Goal: Task Accomplishment & Management: Complete application form

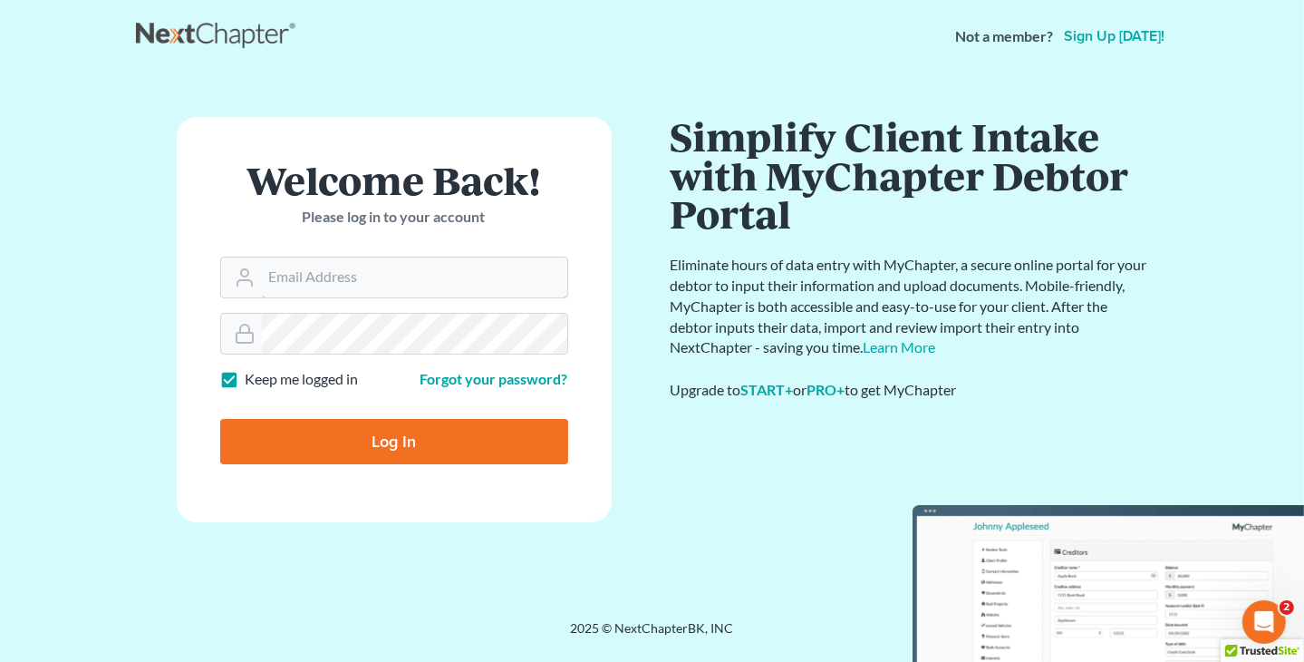
type input "[PERSON_NAME][EMAIL_ADDRESS][DOMAIN_NAME]"
click at [445, 452] on input "Log In" at bounding box center [394, 441] width 348 height 45
type input "Thinking..."
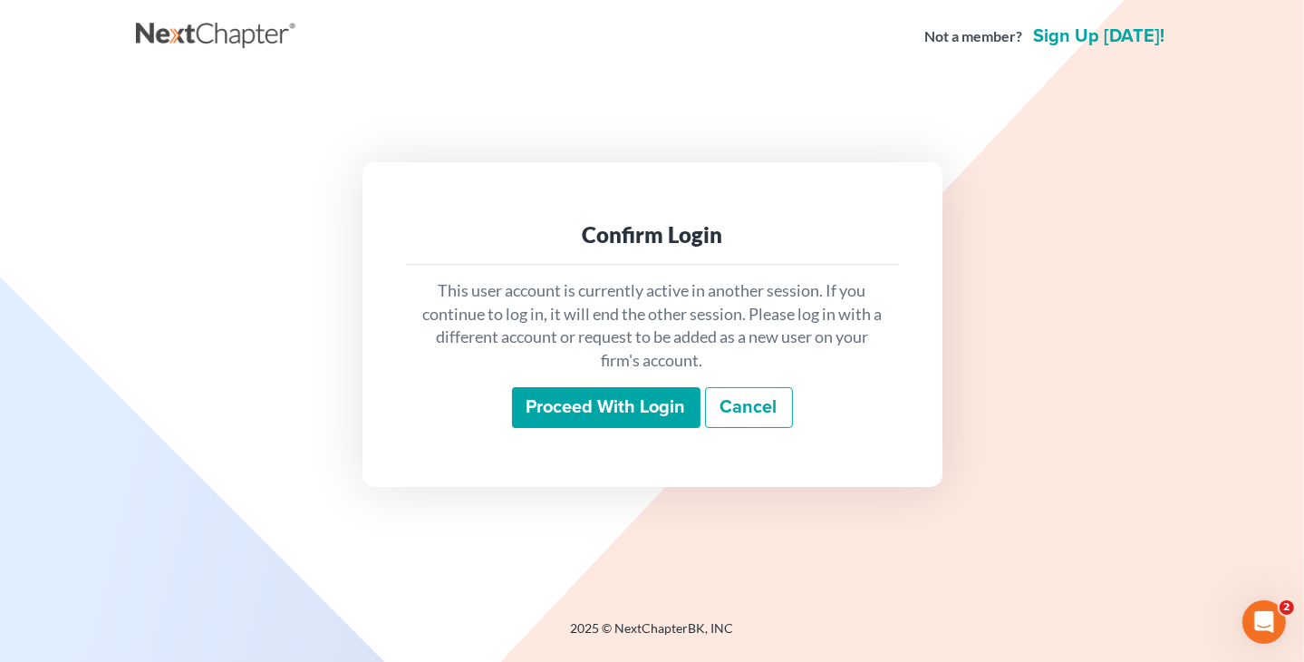
click at [580, 409] on input "Proceed with login" at bounding box center [606, 408] width 189 height 42
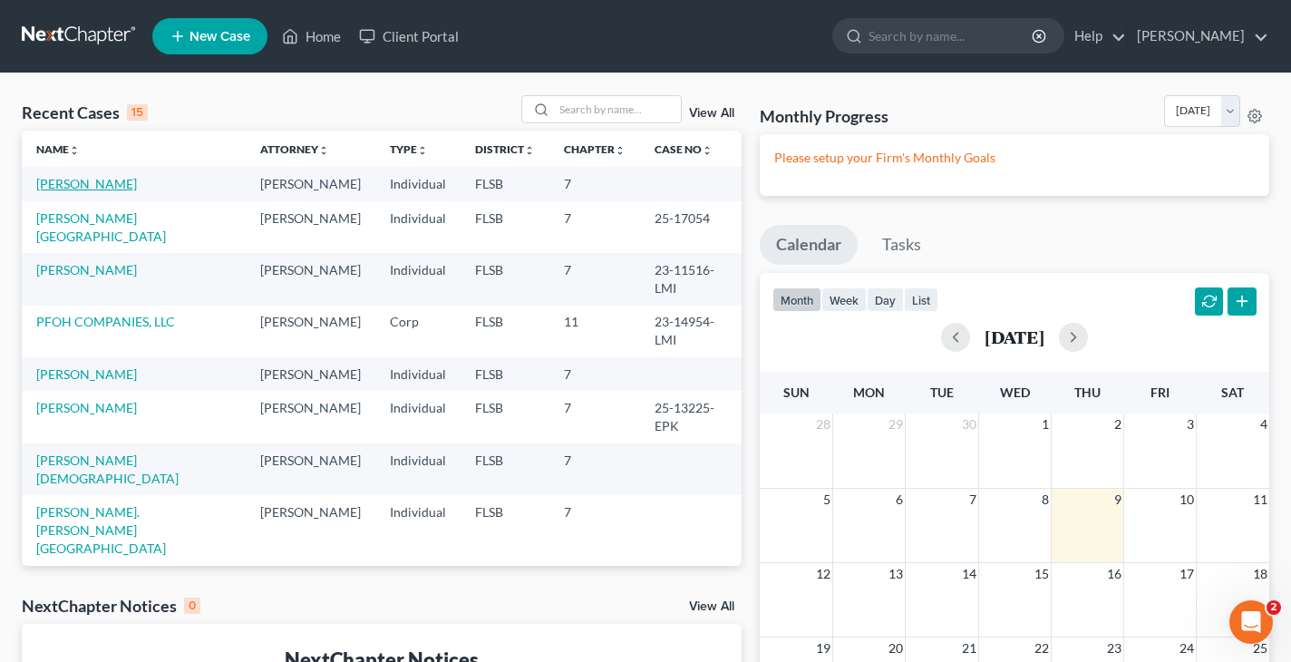
click at [109, 188] on link "[PERSON_NAME]" at bounding box center [86, 183] width 101 height 15
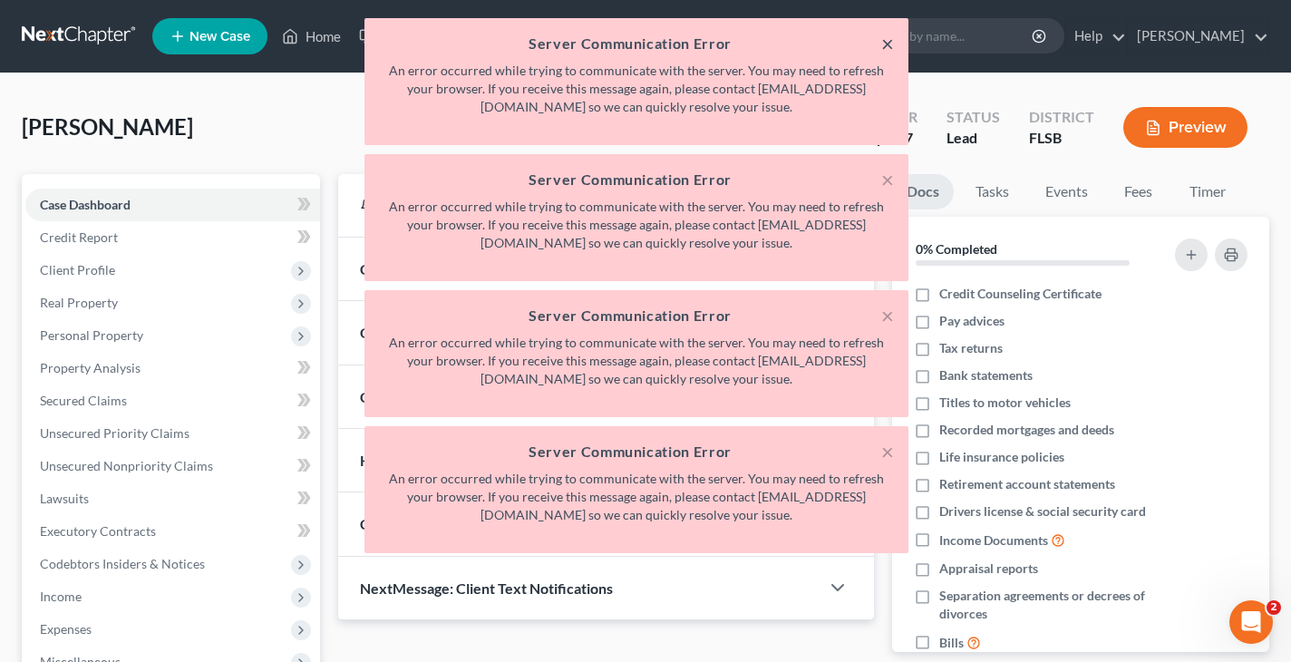
click at [891, 44] on button "×" at bounding box center [887, 44] width 13 height 22
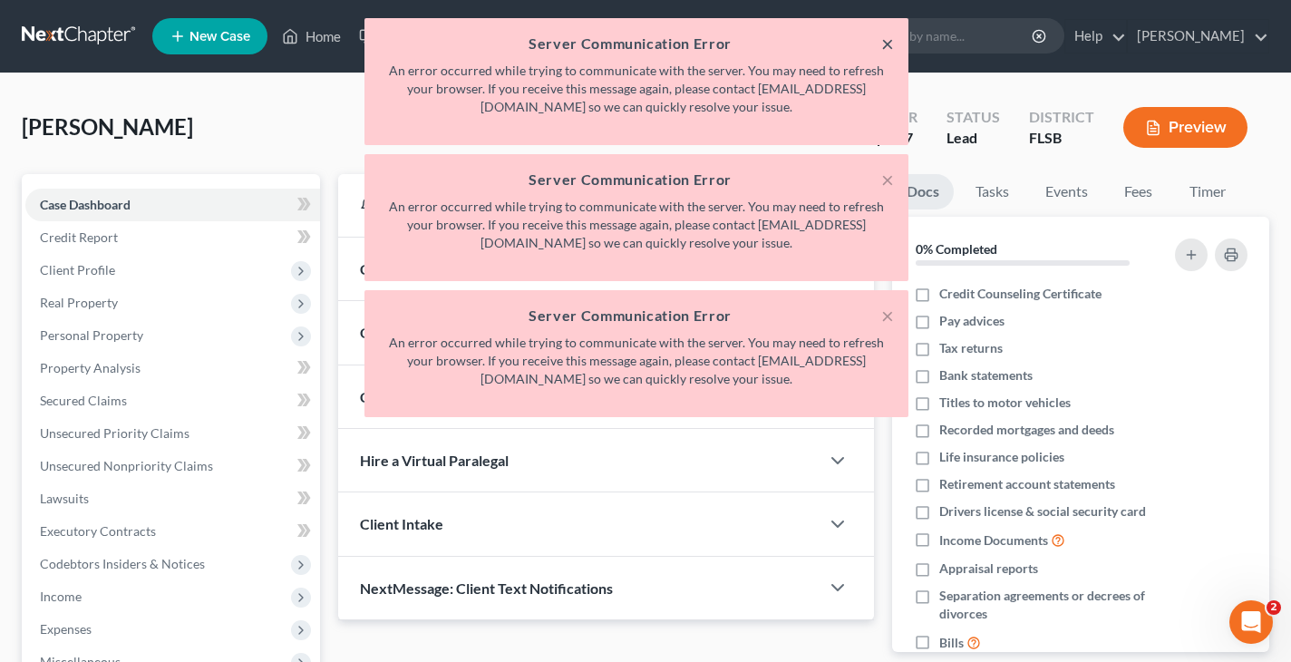
click at [891, 44] on button "×" at bounding box center [887, 44] width 13 height 22
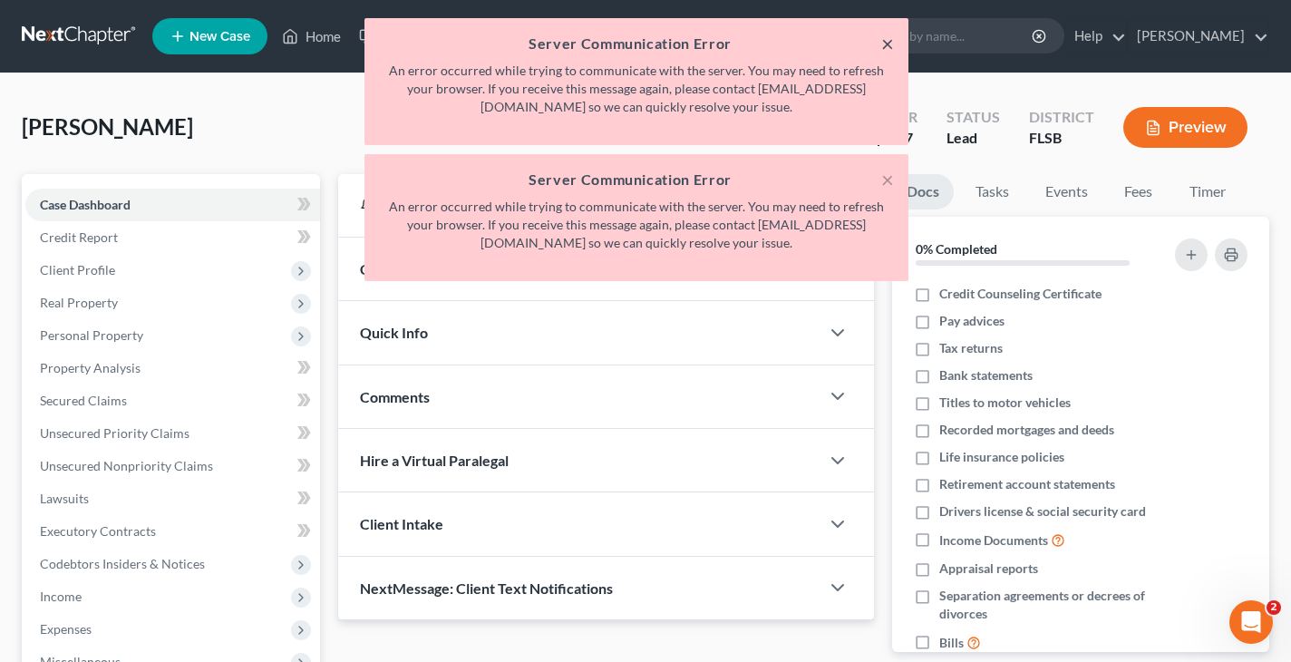
click at [891, 44] on button "×" at bounding box center [887, 44] width 13 height 22
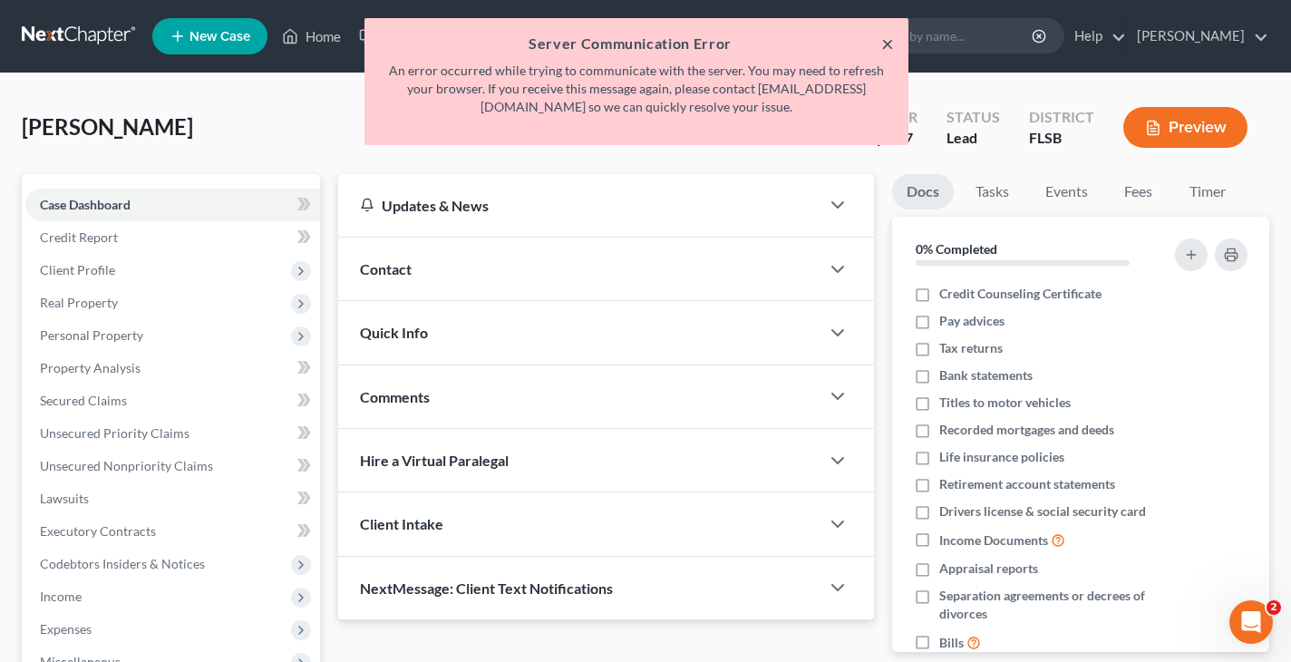
click at [891, 44] on button "×" at bounding box center [887, 44] width 13 height 22
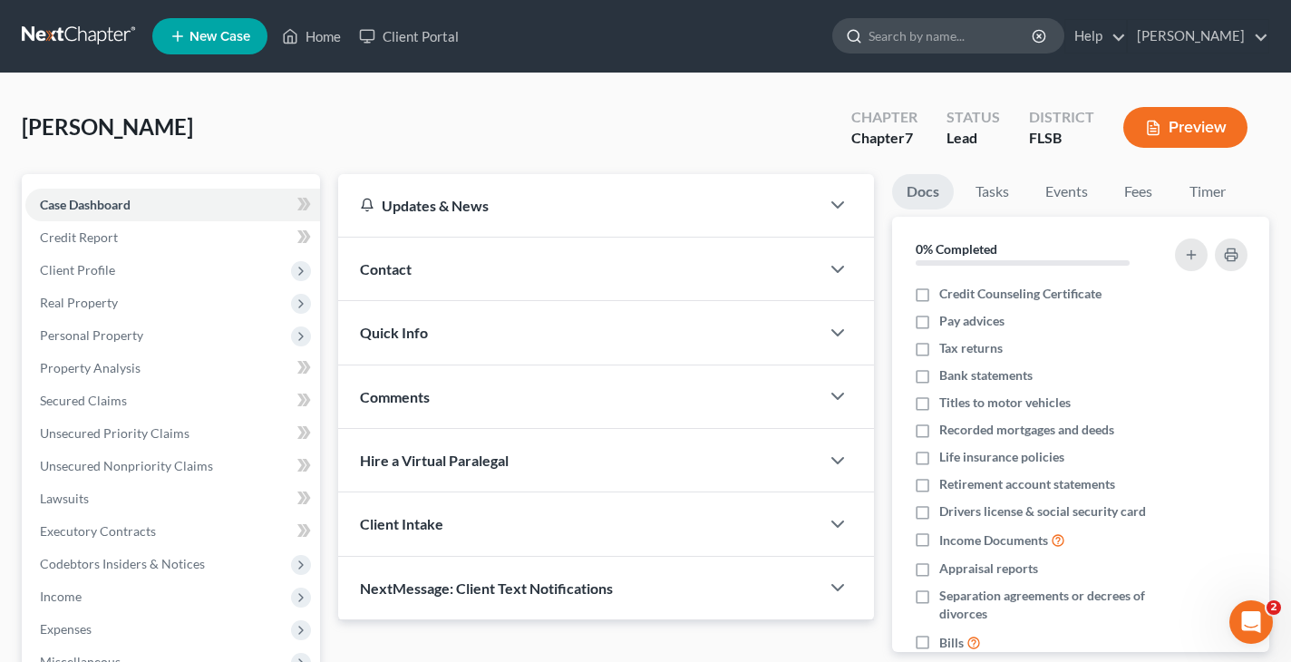
click at [890, 44] on input "search" at bounding box center [951, 36] width 166 height 34
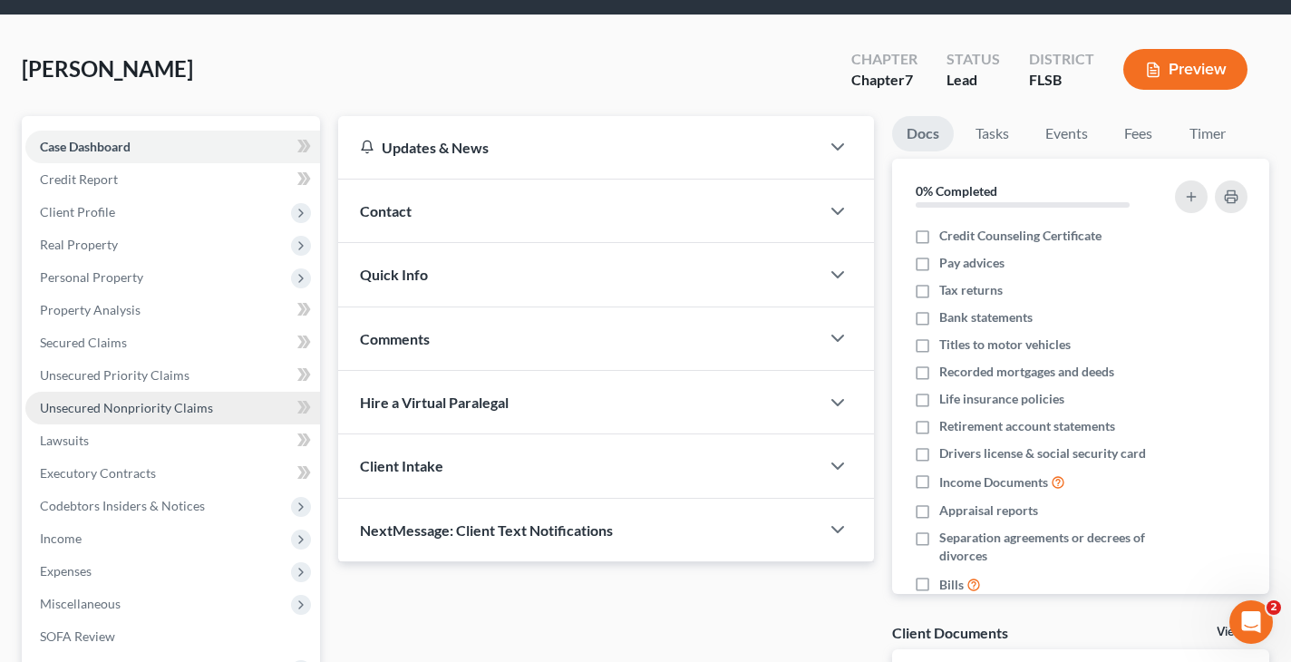
scroll to position [91, 0]
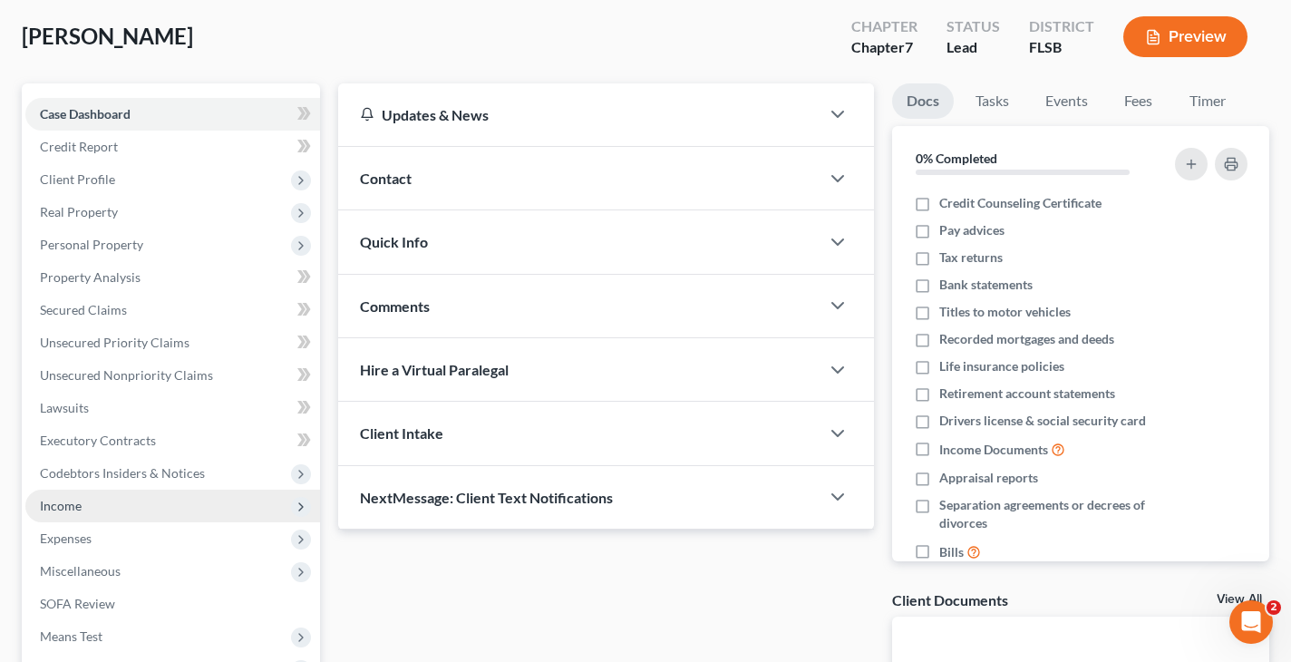
click at [76, 504] on span "Income" at bounding box center [61, 505] width 42 height 15
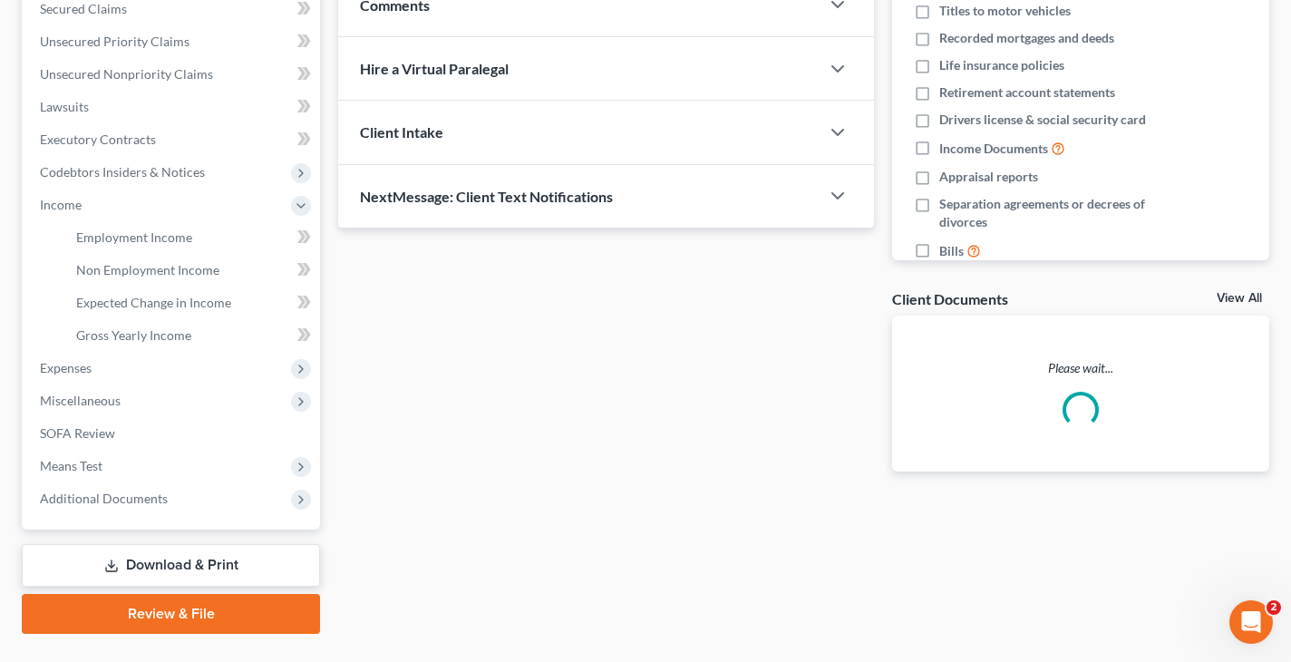
scroll to position [431, 0]
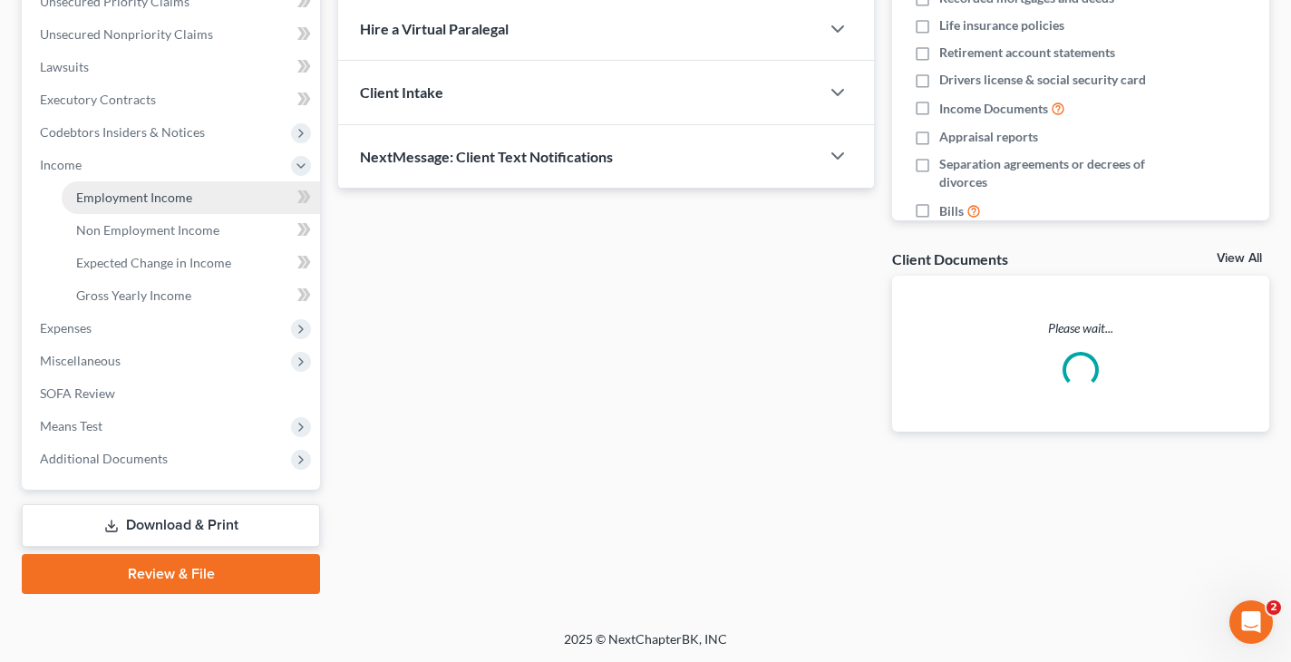
click at [123, 195] on span "Employment Income" at bounding box center [134, 196] width 116 height 15
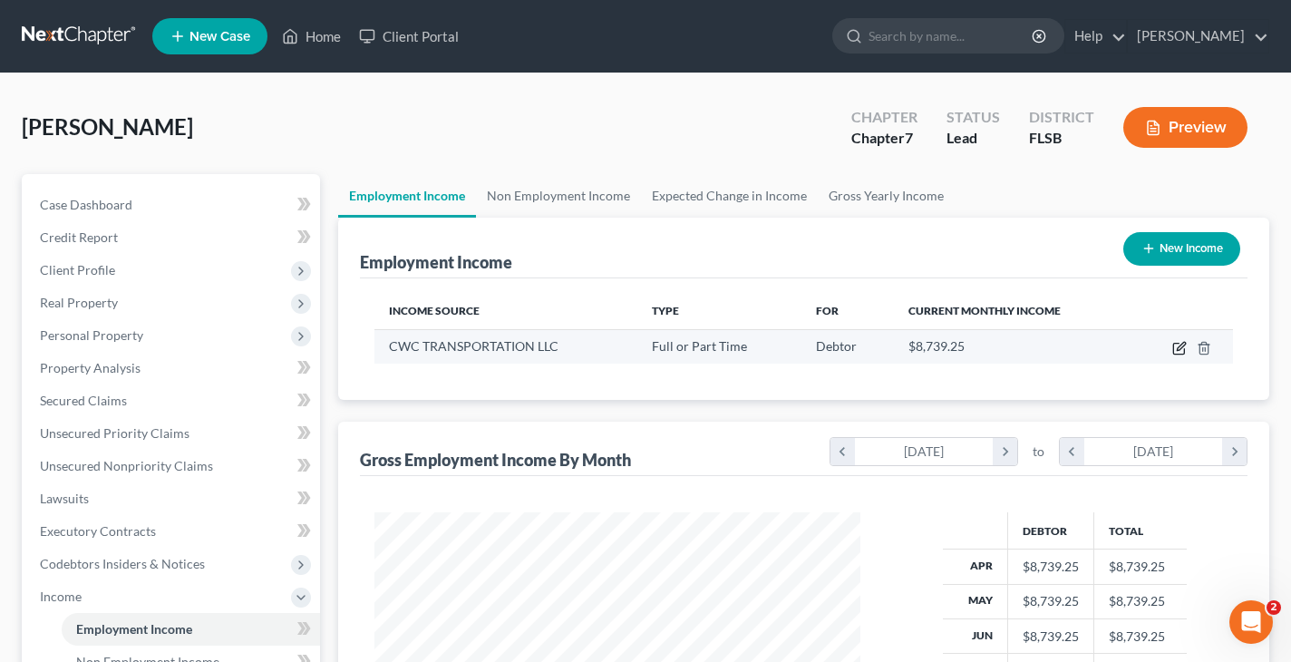
click at [1179, 348] on icon "button" at bounding box center [1181, 346] width 8 height 8
select select "0"
select select "9"
select select "3"
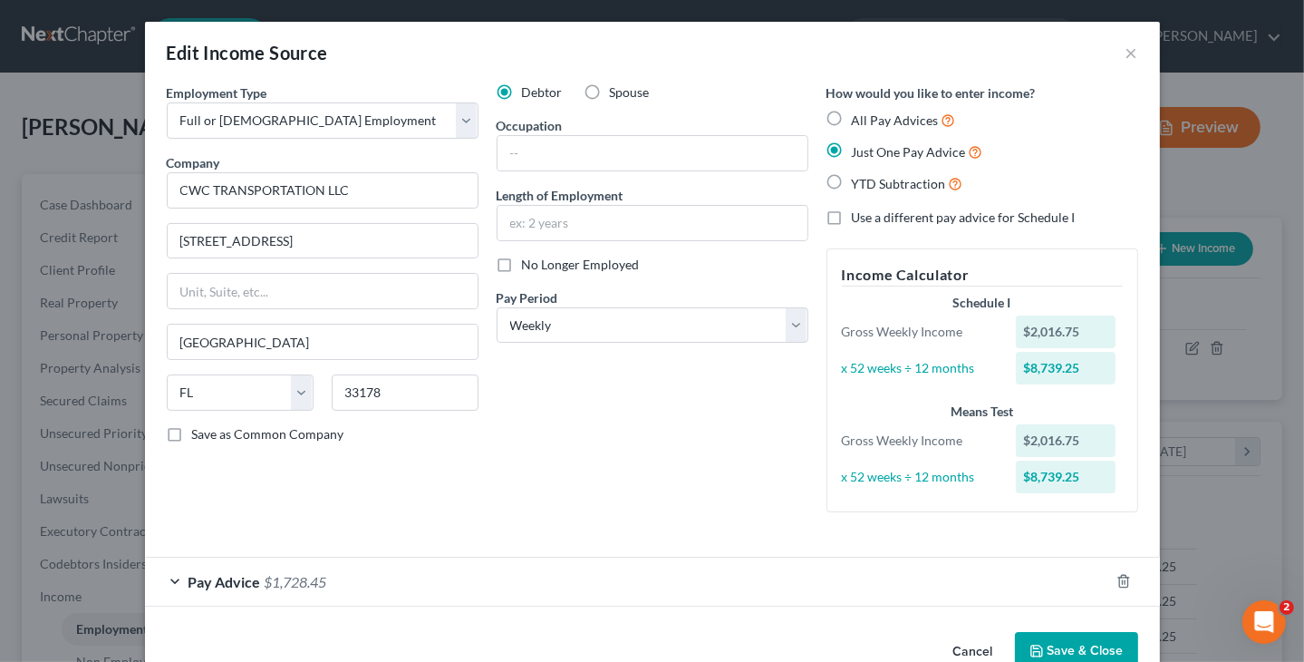
click at [852, 121] on label "All Pay Advices" at bounding box center [904, 120] width 104 height 21
click at [859, 121] on input "All Pay Advices" at bounding box center [865, 116] width 12 height 12
radio input "true"
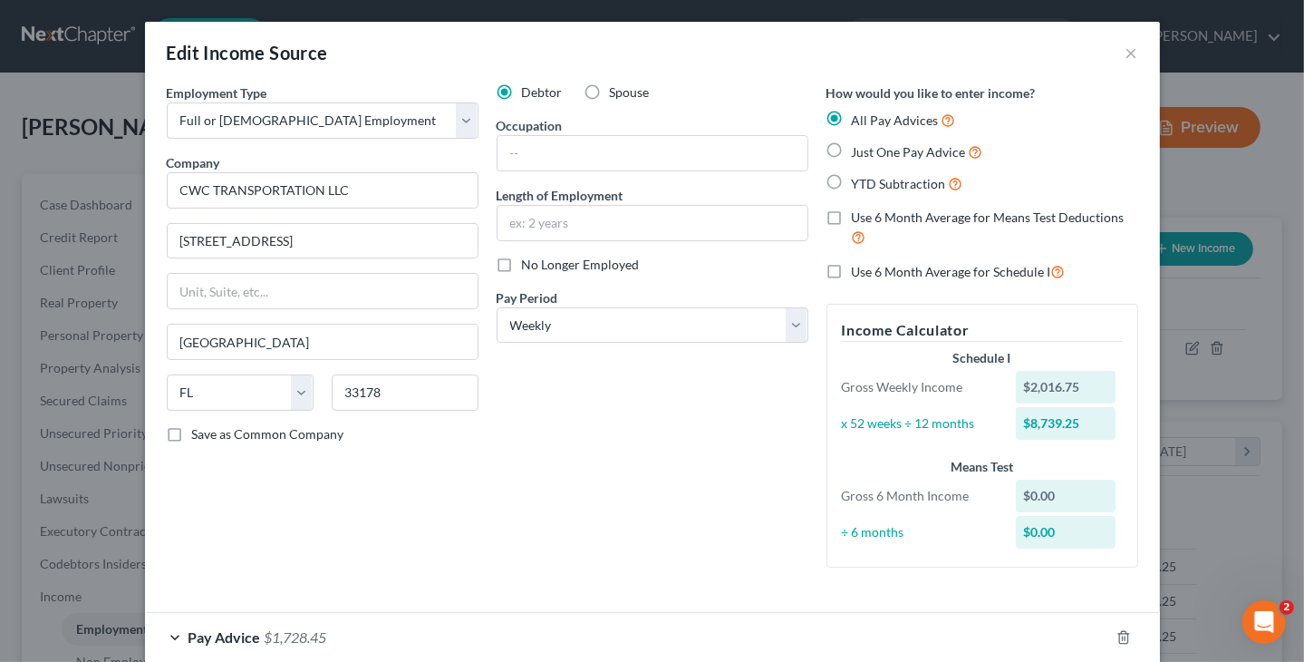
click at [852, 219] on label "Use 6 Month Average for Means Test Deductions" at bounding box center [995, 227] width 286 height 39
click at [859, 219] on input "Use 6 Month Average for Means Test Deductions" at bounding box center [865, 214] width 12 height 12
checkbox input "true"
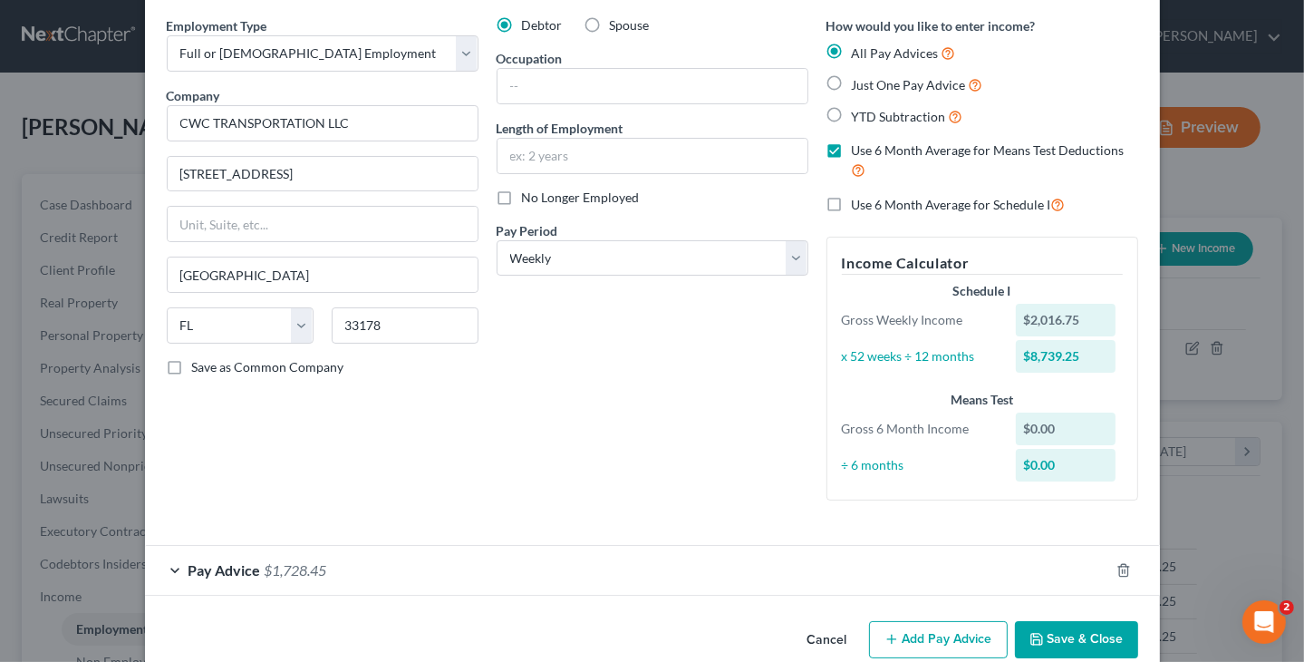
scroll to position [99, 0]
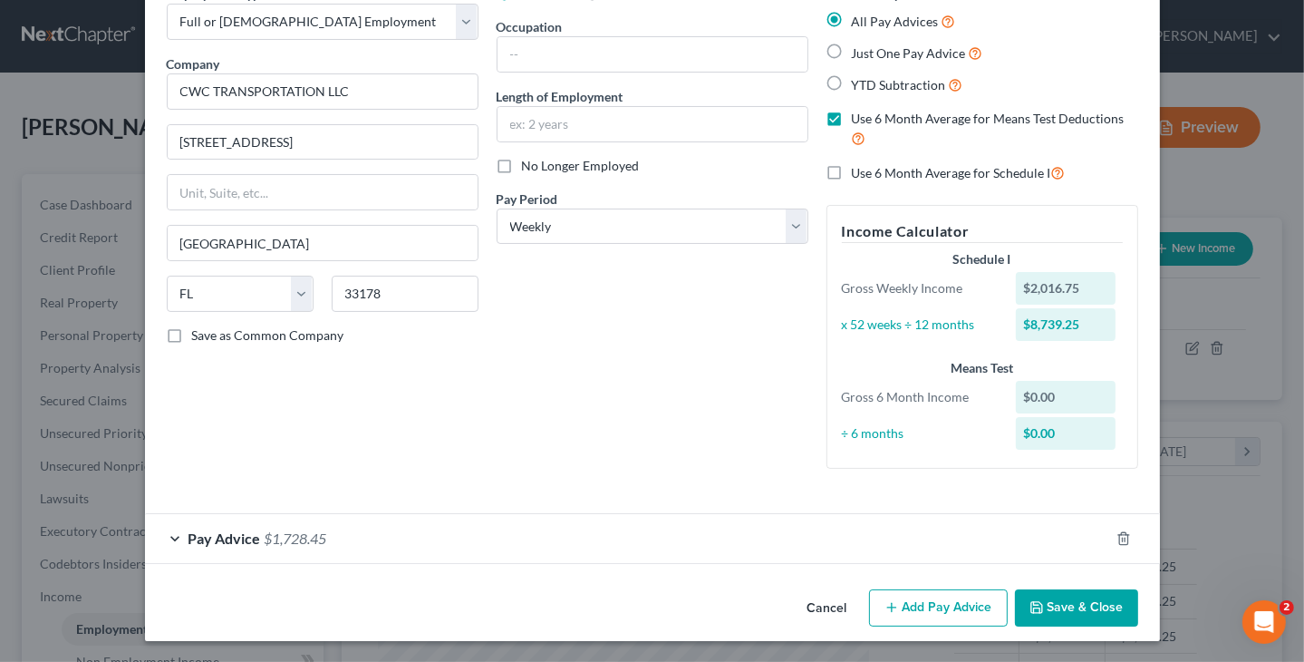
click at [1069, 288] on div "$2,016.75" at bounding box center [1066, 288] width 100 height 33
drag, startPoint x: 1091, startPoint y: 286, endPoint x: 1013, endPoint y: 291, distance: 78.1
click at [1016, 291] on div "$2,016.75" at bounding box center [1066, 288] width 100 height 33
click at [818, 330] on div "How would you like to enter income? All Pay Advices Just One Pay Advice YTD Sub…" at bounding box center [983, 234] width 330 height 499
click at [852, 46] on label "Just One Pay Advice" at bounding box center [917, 53] width 131 height 21
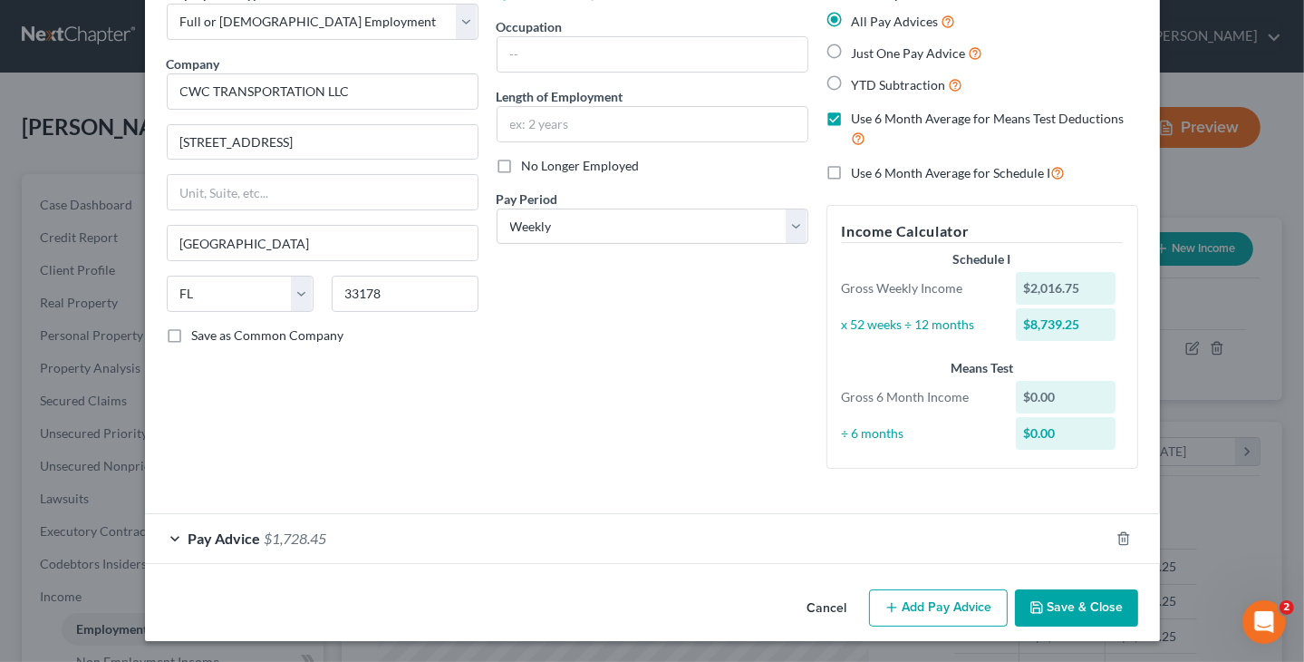
click at [859, 46] on input "Just One Pay Advice" at bounding box center [865, 49] width 12 height 12
radio input "true"
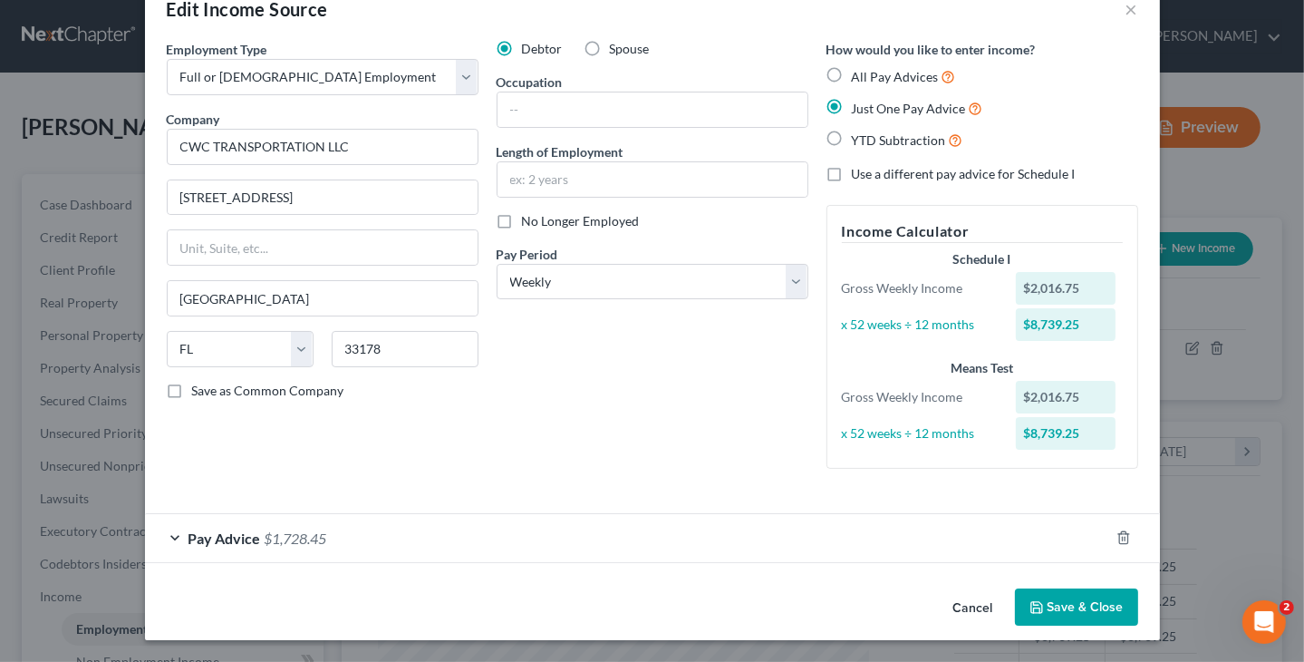
click at [852, 75] on label "All Pay Advices" at bounding box center [904, 76] width 104 height 21
click at [859, 75] on input "All Pay Advices" at bounding box center [865, 72] width 12 height 12
radio input "true"
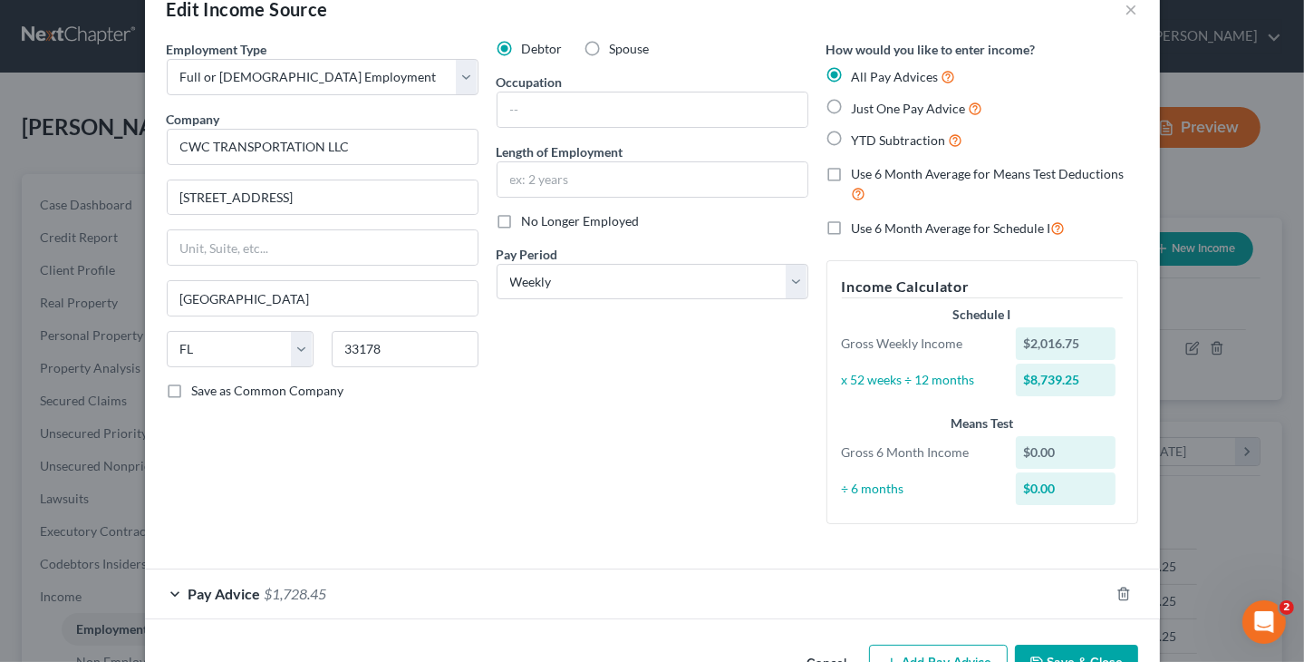
click at [852, 173] on label "Use 6 Month Average for Means Test Deductions" at bounding box center [995, 184] width 286 height 39
click at [859, 173] on input "Use 6 Month Average for Means Test Deductions" at bounding box center [865, 171] width 12 height 12
checkbox input "true"
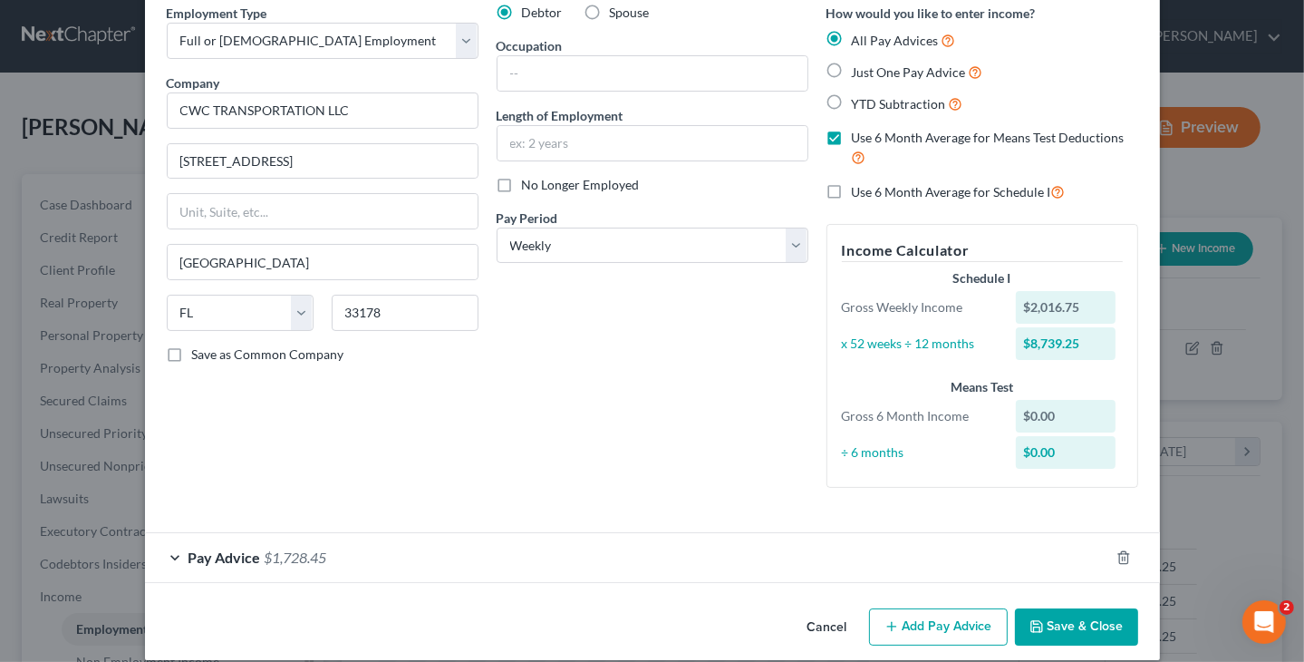
scroll to position [99, 0]
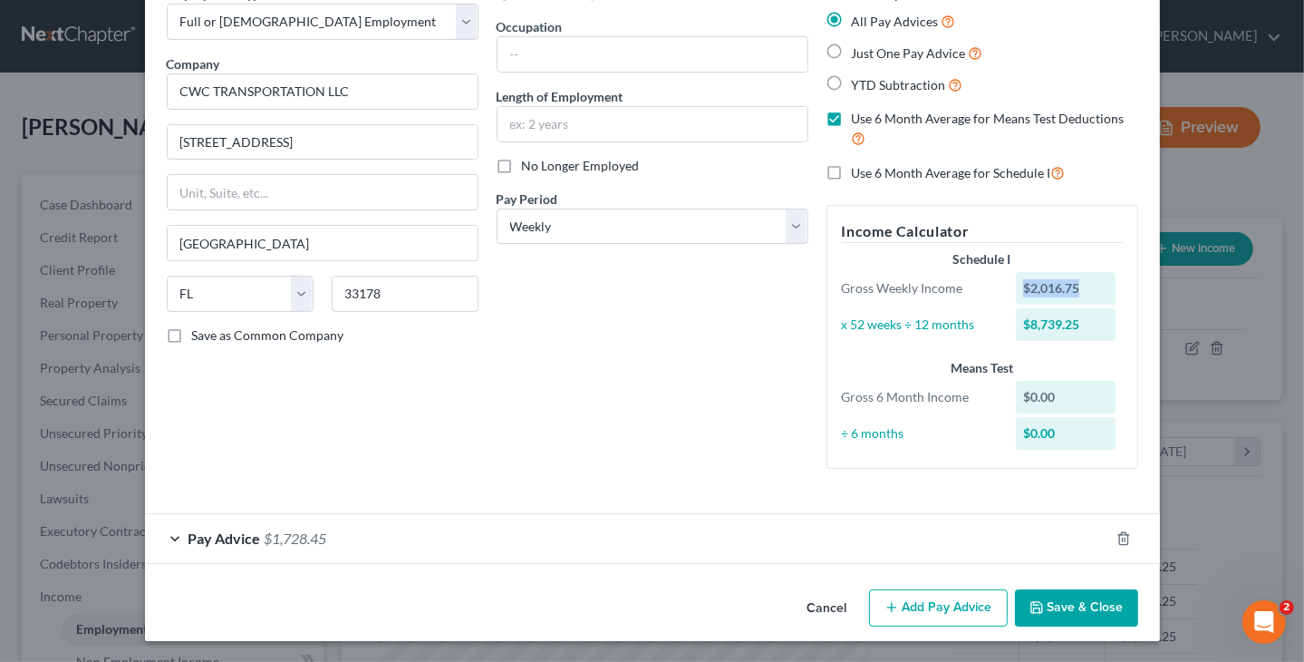
drag, startPoint x: 1084, startPoint y: 282, endPoint x: 1000, endPoint y: 300, distance: 86.2
click at [1007, 300] on div "$2,016.75" at bounding box center [1069, 288] width 125 height 33
click at [992, 325] on div "x 52 weeks ÷ 12 months" at bounding box center [920, 324] width 175 height 18
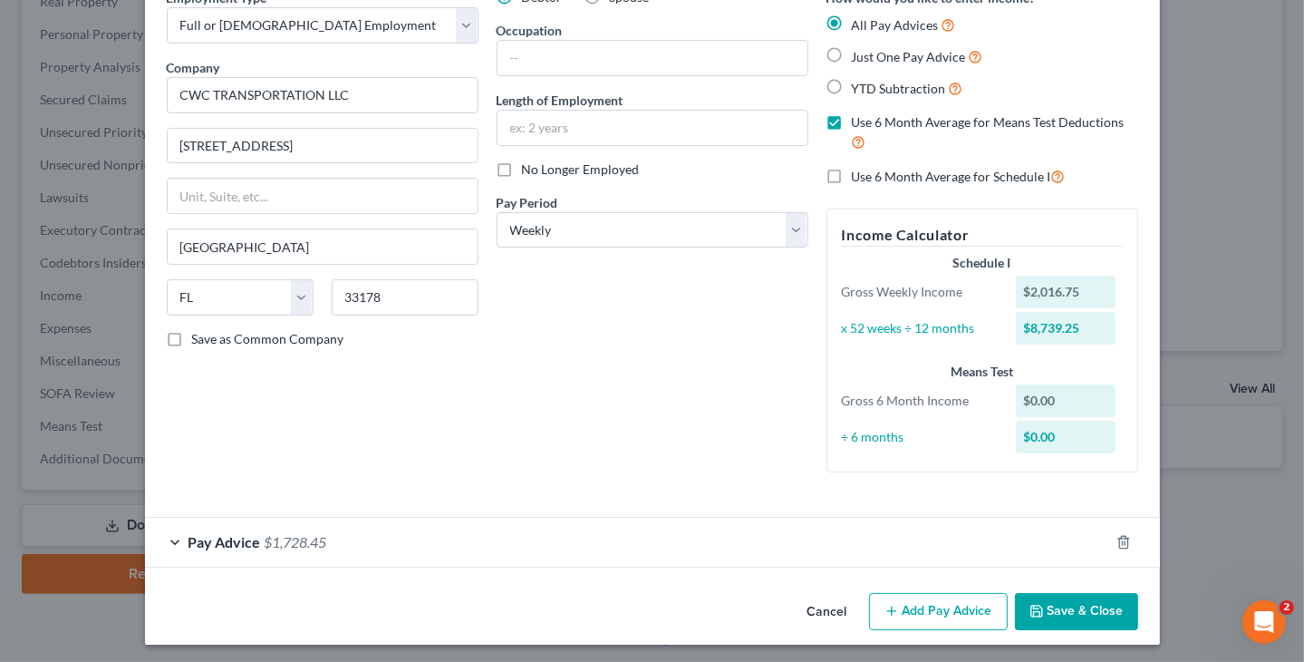
scroll to position [99, 0]
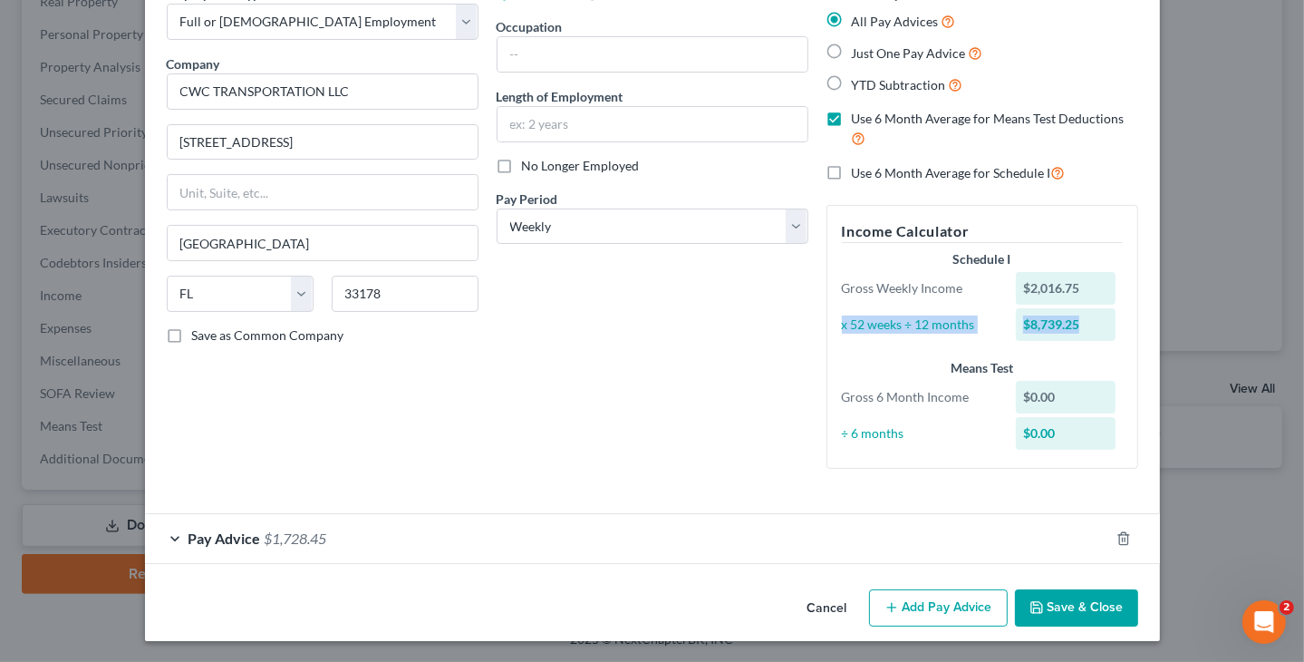
drag, startPoint x: 1271, startPoint y: 271, endPoint x: 1265, endPoint y: 330, distance: 59.2
click at [1265, 330] on div "Edit Income Source × Employment Type * Select Full or [DEMOGRAPHIC_DATA] Employ…" at bounding box center [652, 331] width 1304 height 662
click at [1279, 287] on div "Edit Income Source × Employment Type * Select Full or [DEMOGRAPHIC_DATA] Employ…" at bounding box center [652, 331] width 1304 height 662
drag, startPoint x: 1279, startPoint y: 287, endPoint x: 1280, endPoint y: 380, distance: 92.5
click at [1281, 375] on div "Edit Income Source × Employment Type * Select Full or [DEMOGRAPHIC_DATA] Employ…" at bounding box center [652, 331] width 1304 height 662
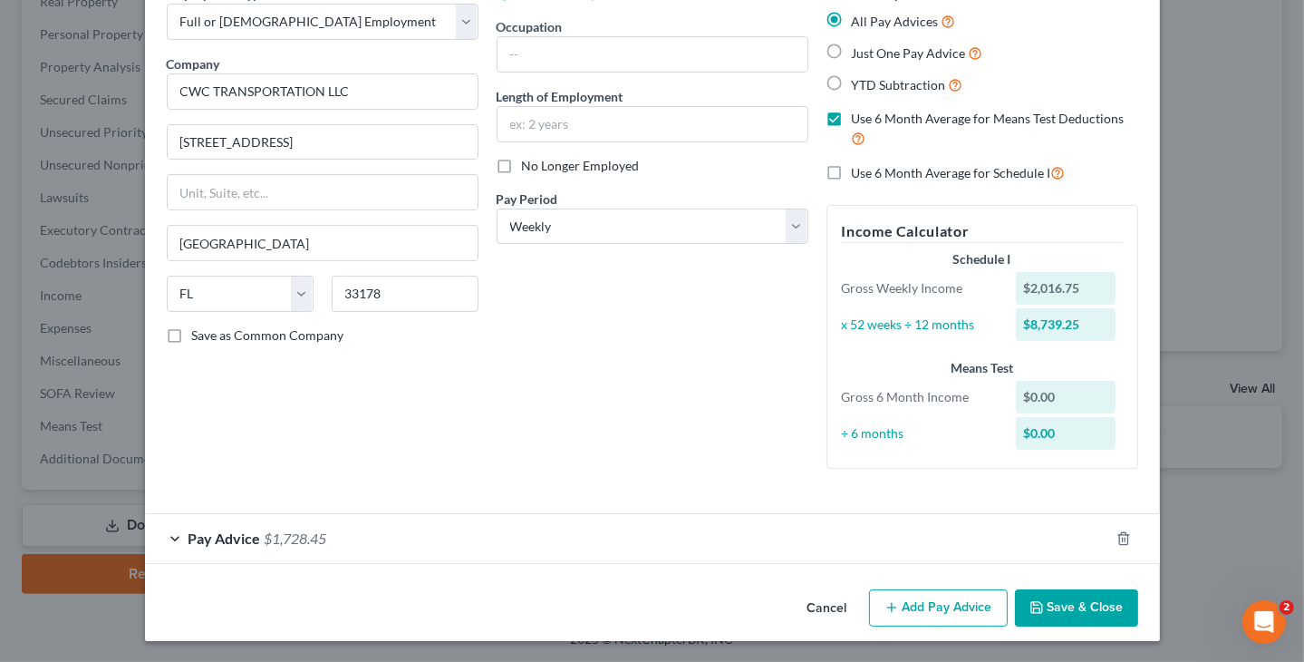
click at [1235, 469] on div "Edit Income Source × Employment Type * Select Full or [DEMOGRAPHIC_DATA] Employ…" at bounding box center [652, 331] width 1304 height 662
click at [327, 533] on div "Pay Advice $1,728.45" at bounding box center [627, 538] width 964 height 48
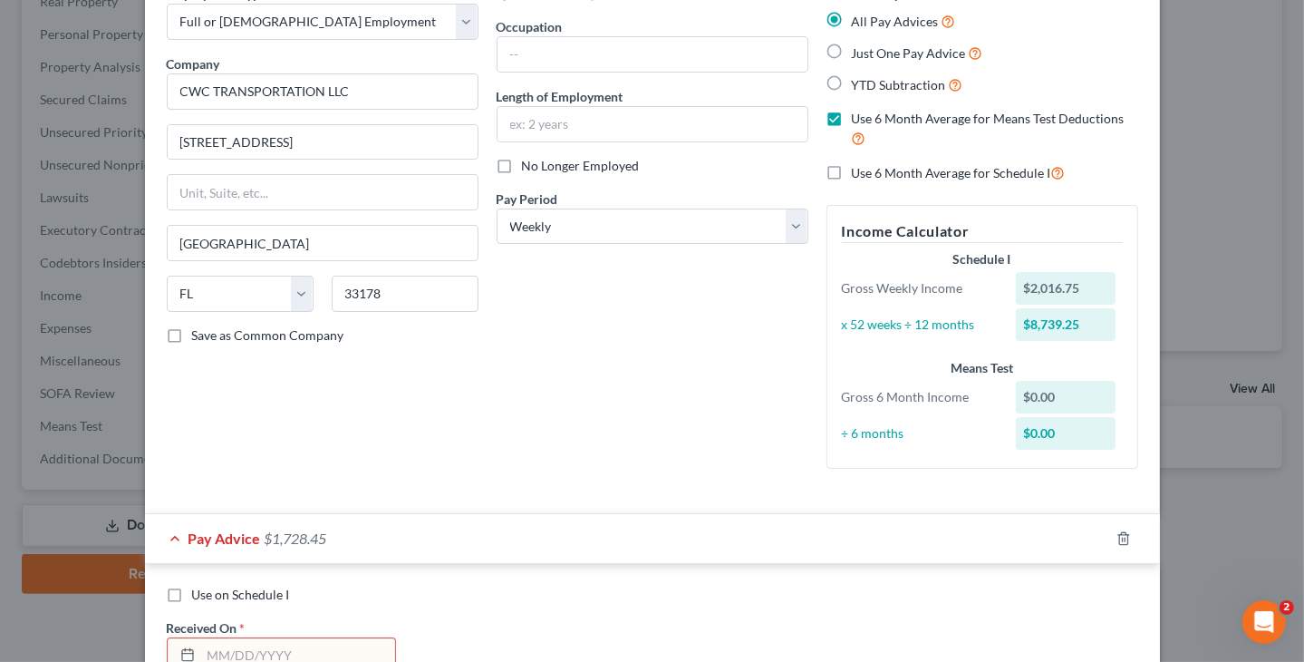
click at [327, 532] on div "Pay Advice $1,728.45" at bounding box center [627, 538] width 964 height 48
click at [325, 528] on div "Pay Advice $1,728.45" at bounding box center [627, 538] width 964 height 48
click at [170, 528] on div "Pay Advice $1,728.45" at bounding box center [627, 538] width 964 height 48
click at [167, 531] on div "Pay Advice $1,728.45" at bounding box center [627, 538] width 964 height 48
click at [228, 537] on span "Pay Advice" at bounding box center [225, 537] width 73 height 17
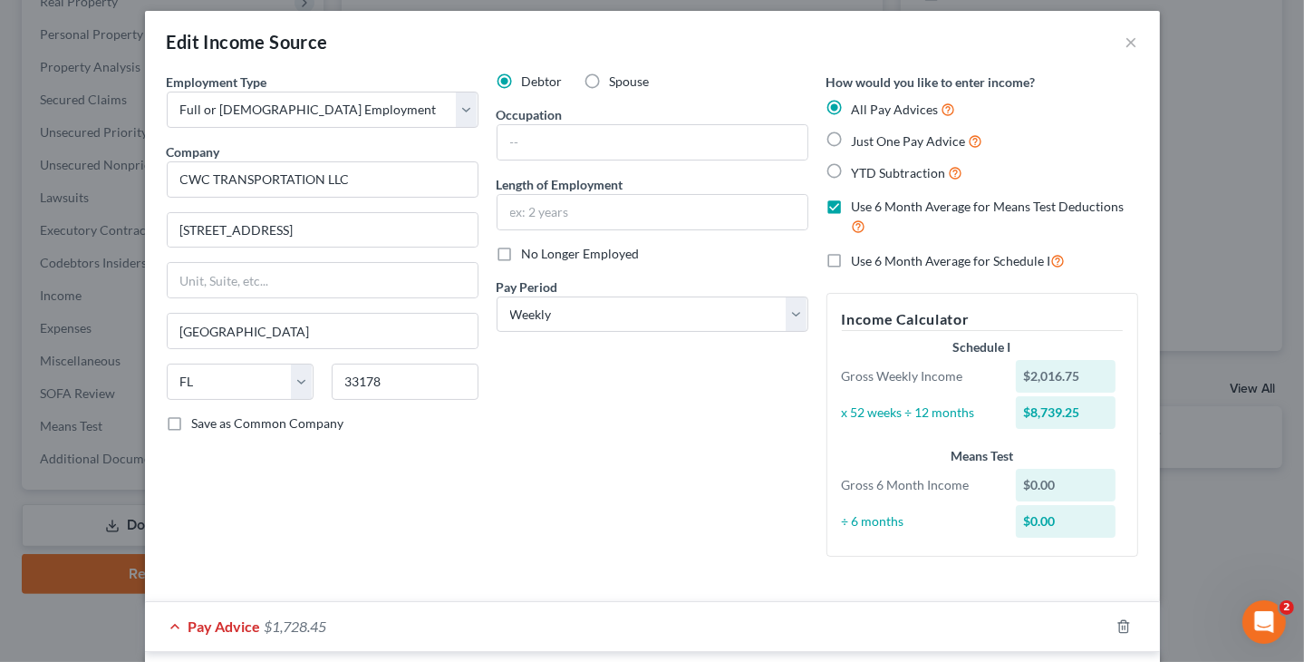
scroll to position [0, 0]
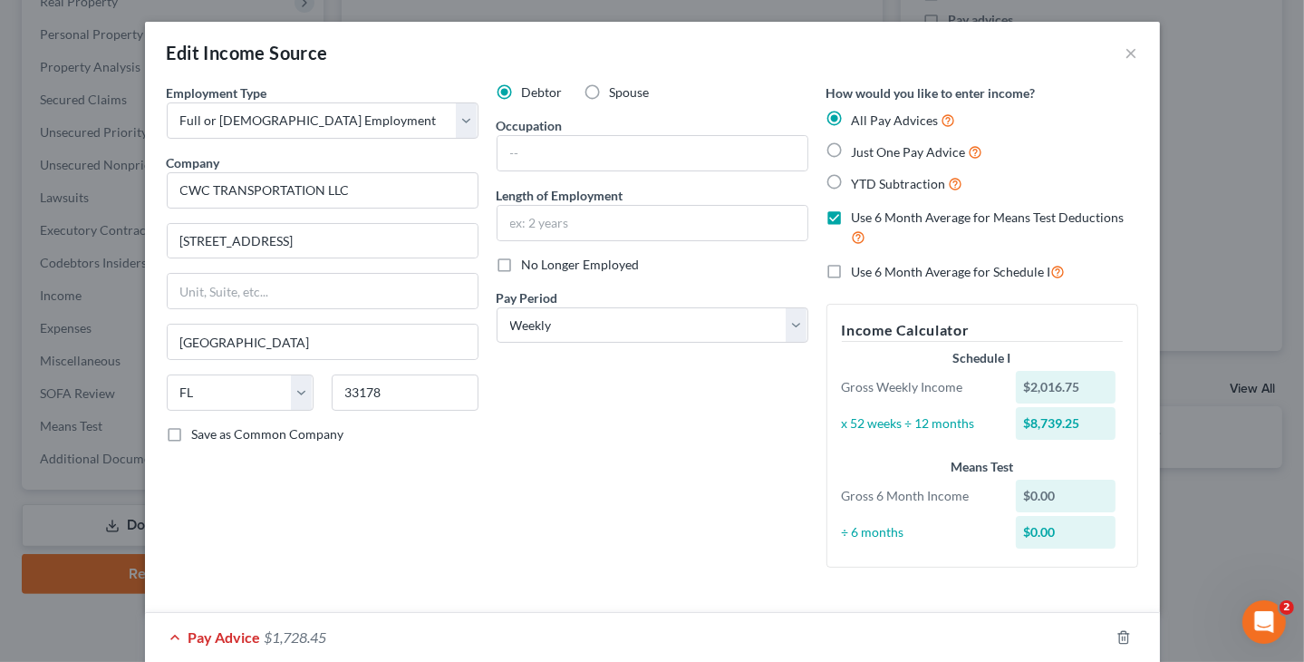
click at [852, 155] on label "Just One Pay Advice" at bounding box center [917, 151] width 131 height 21
click at [859, 153] on input "Just One Pay Advice" at bounding box center [865, 147] width 12 height 12
radio input "true"
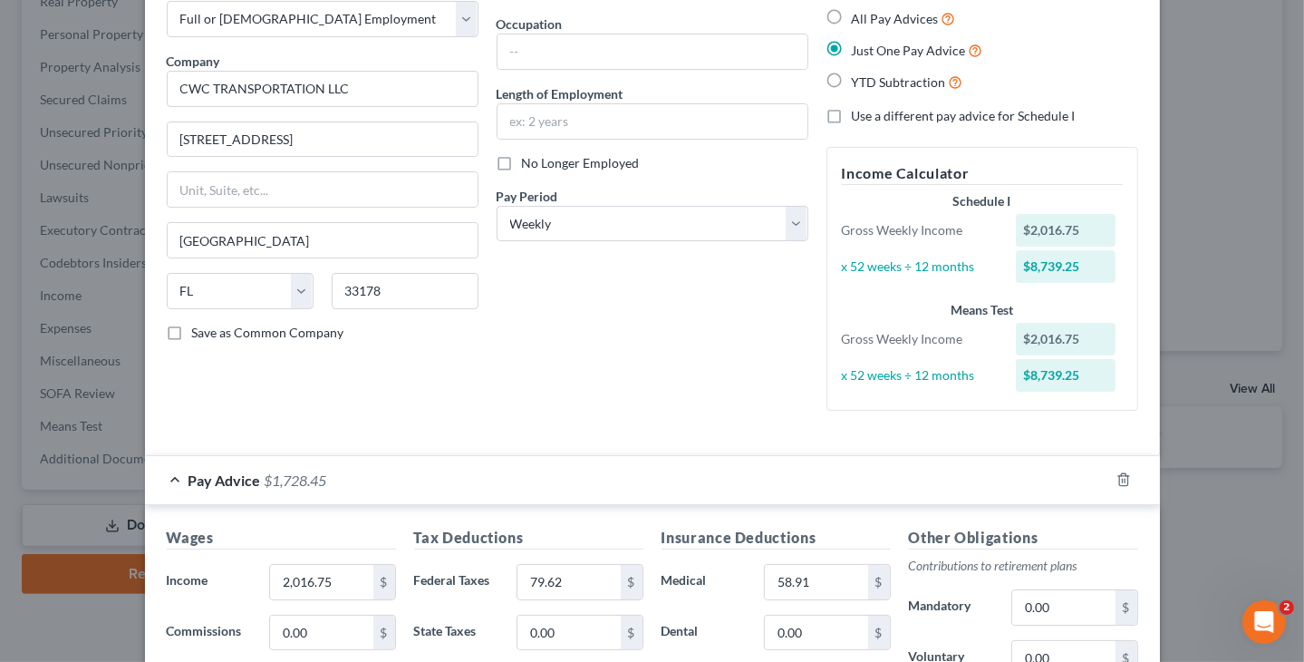
scroll to position [91, 0]
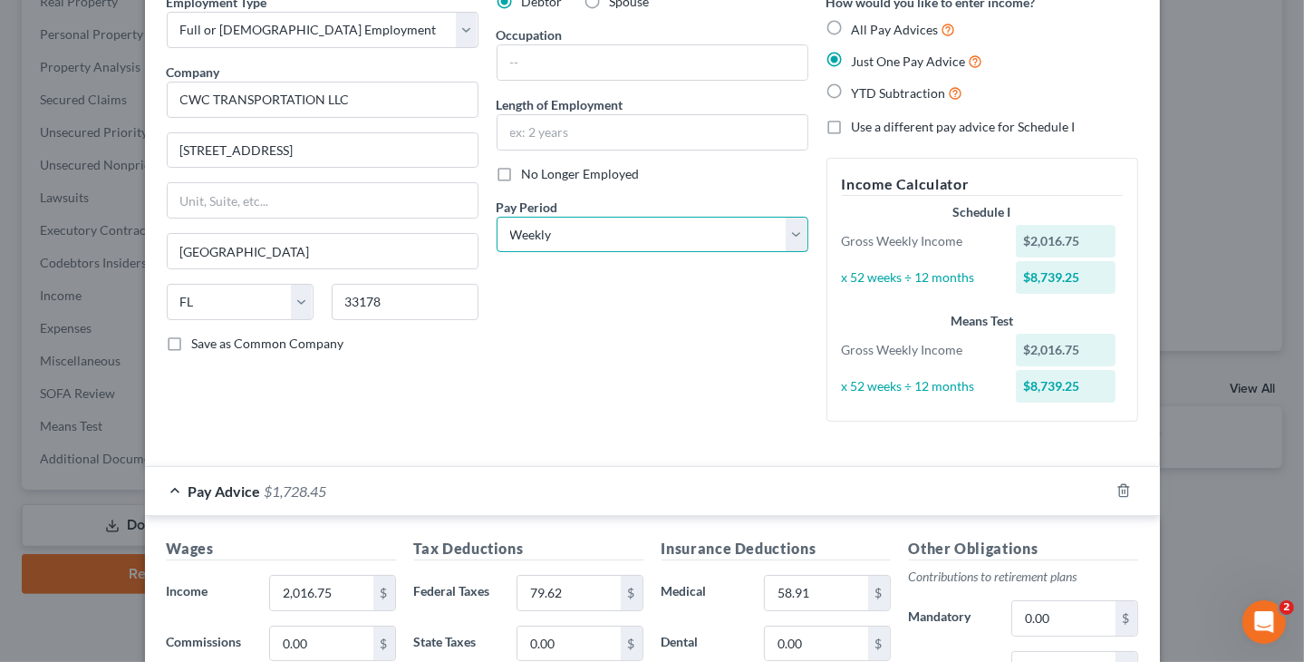
click at [616, 235] on select "Select Monthly Twice Monthly Every Other Week Weekly" at bounding box center [653, 235] width 312 height 36
select select "0"
click at [497, 217] on select "Select Monthly Twice Monthly Every Other Week Weekly" at bounding box center [653, 235] width 312 height 36
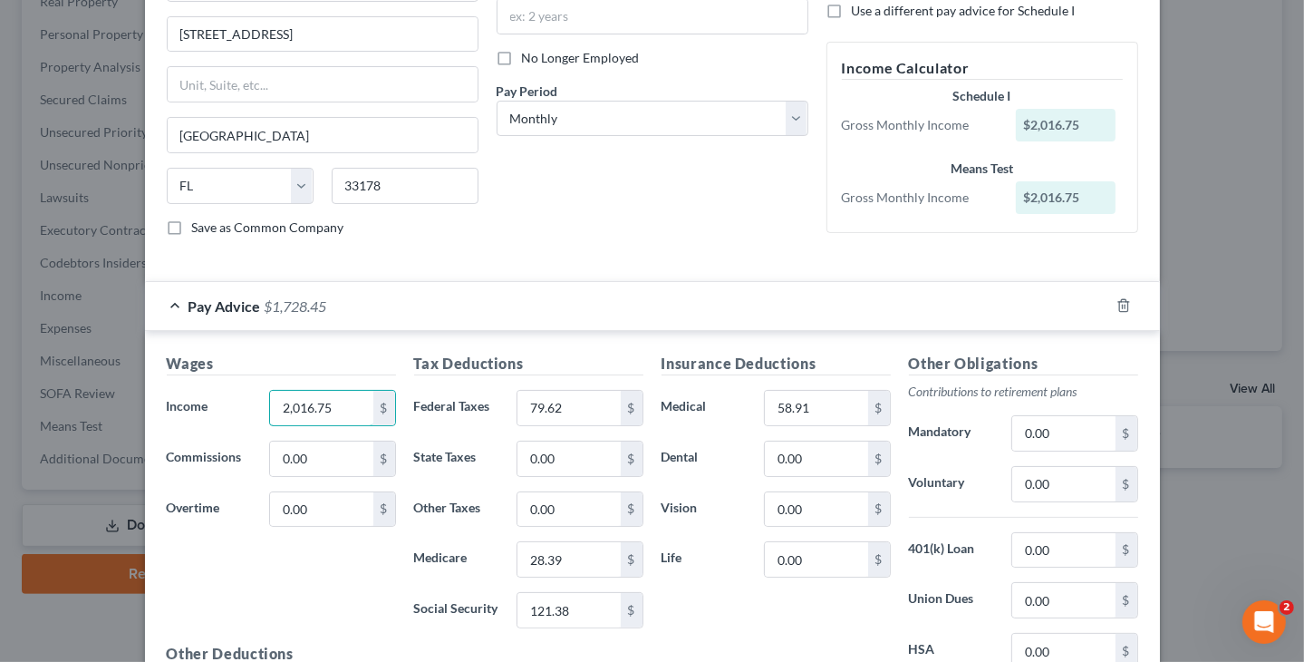
scroll to position [0, 0]
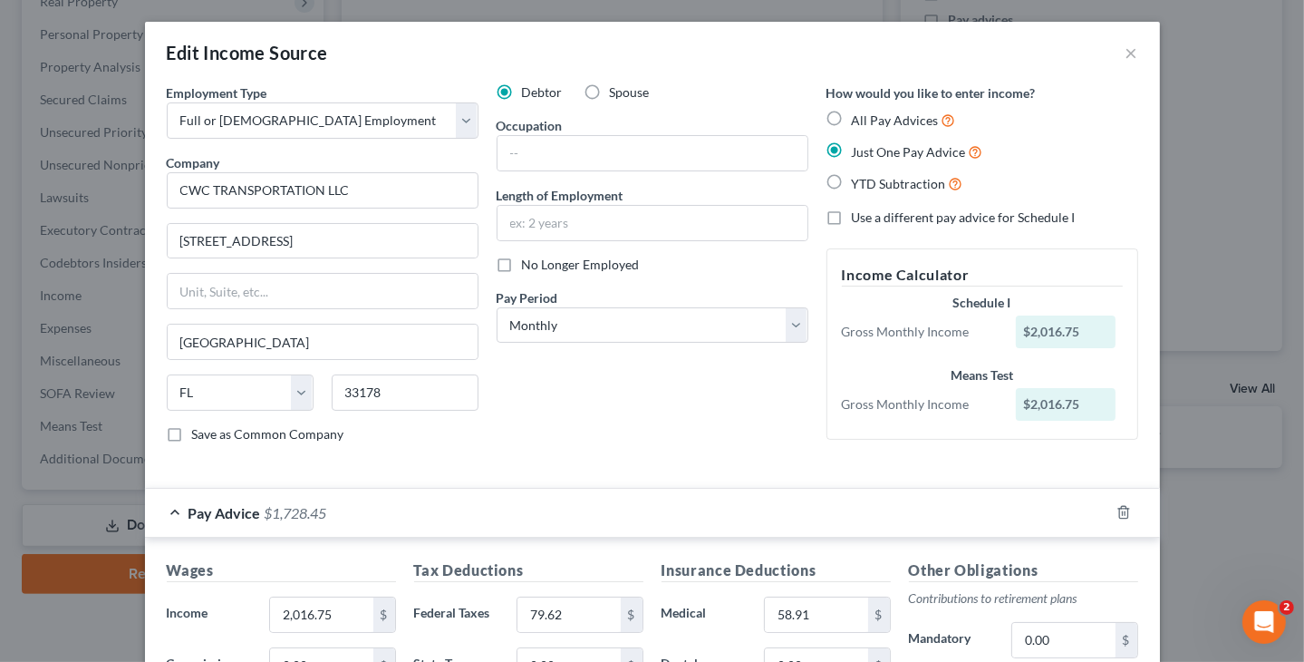
click at [852, 182] on label "YTD Subtraction" at bounding box center [907, 183] width 111 height 21
click at [859, 182] on input "YTD Subtraction" at bounding box center [865, 179] width 12 height 12
radio input "true"
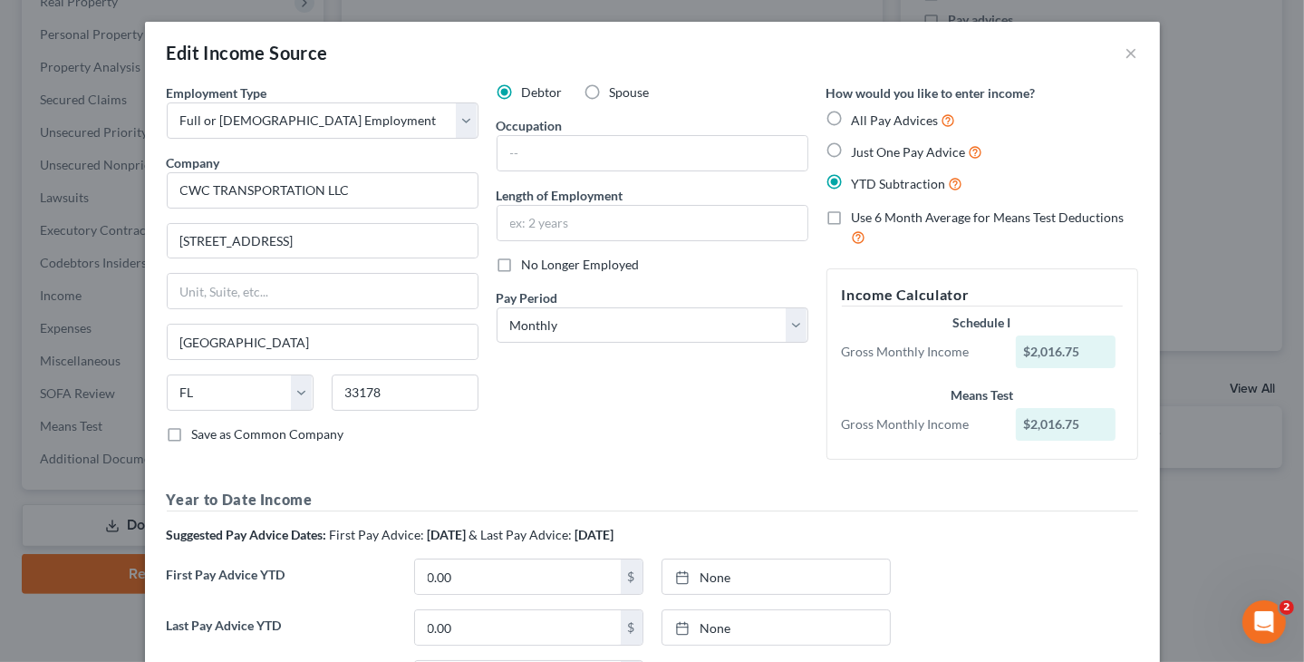
click at [852, 218] on label "Use 6 Month Average for Means Test Deductions" at bounding box center [995, 227] width 286 height 39
click at [859, 218] on input "Use 6 Month Average for Means Test Deductions" at bounding box center [865, 214] width 12 height 12
checkbox input "true"
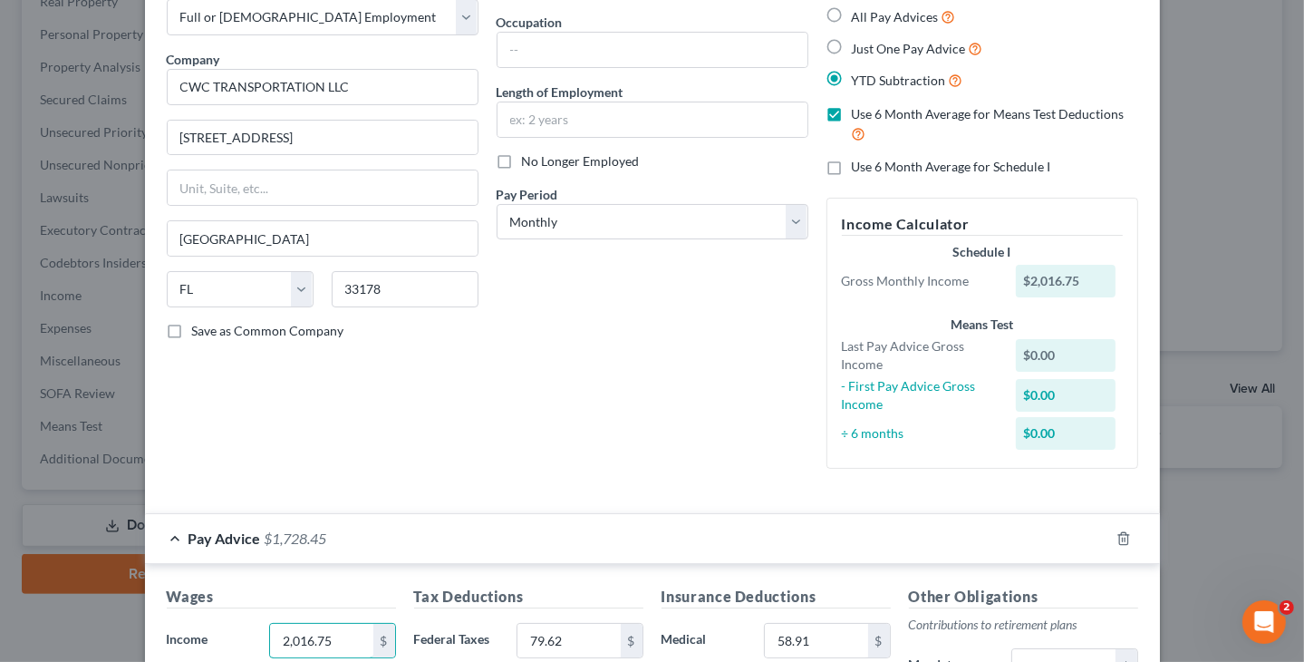
scroll to position [91, 0]
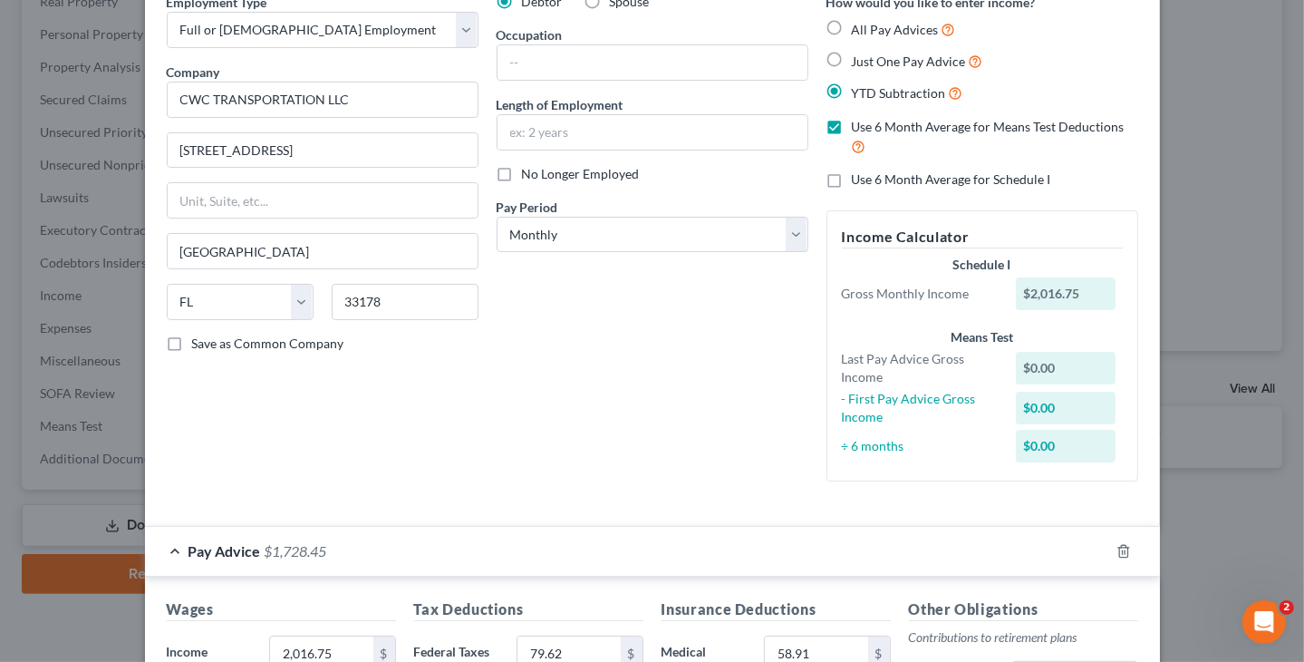
click at [852, 86] on label "YTD Subtraction" at bounding box center [907, 92] width 111 height 21
click at [859, 86] on input "YTD Subtraction" at bounding box center [865, 88] width 12 height 12
click at [852, 28] on label "All Pay Advices" at bounding box center [904, 29] width 104 height 21
click at [859, 28] on input "All Pay Advices" at bounding box center [865, 25] width 12 height 12
radio input "true"
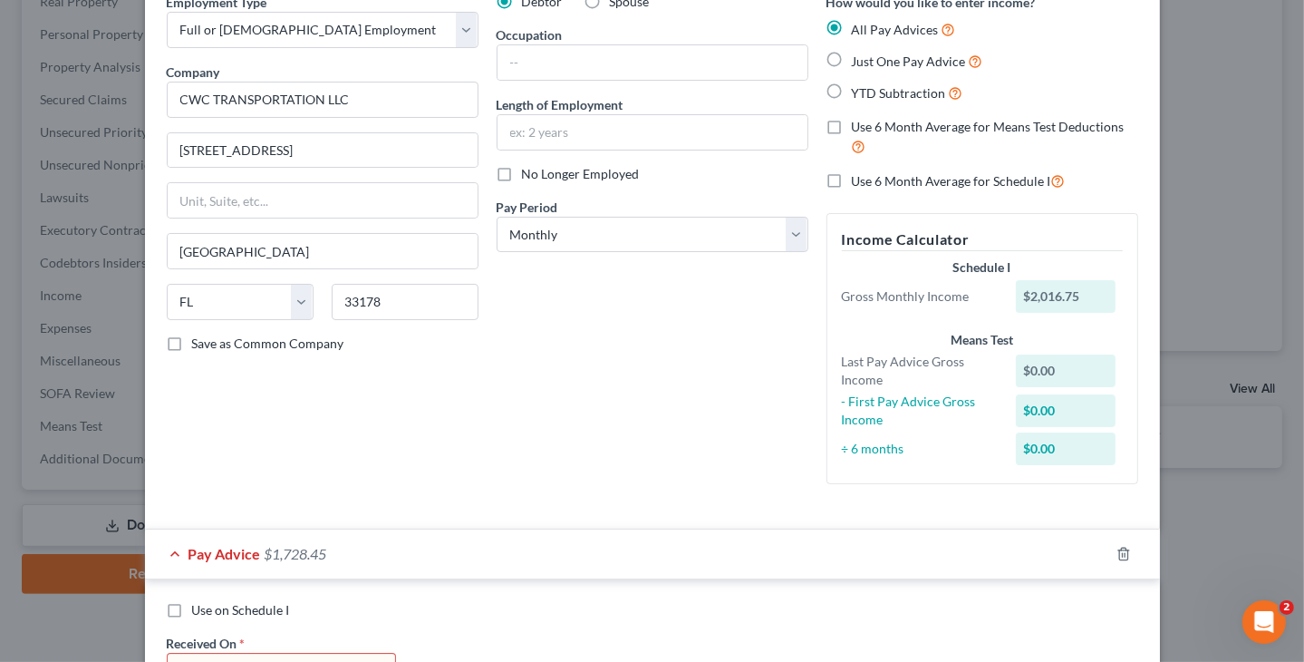
click at [852, 122] on label "Use 6 Month Average for Means Test Deductions" at bounding box center [995, 137] width 286 height 39
click at [859, 122] on input "Use 6 Month Average for Means Test Deductions" at bounding box center [865, 124] width 12 height 12
checkbox input "true"
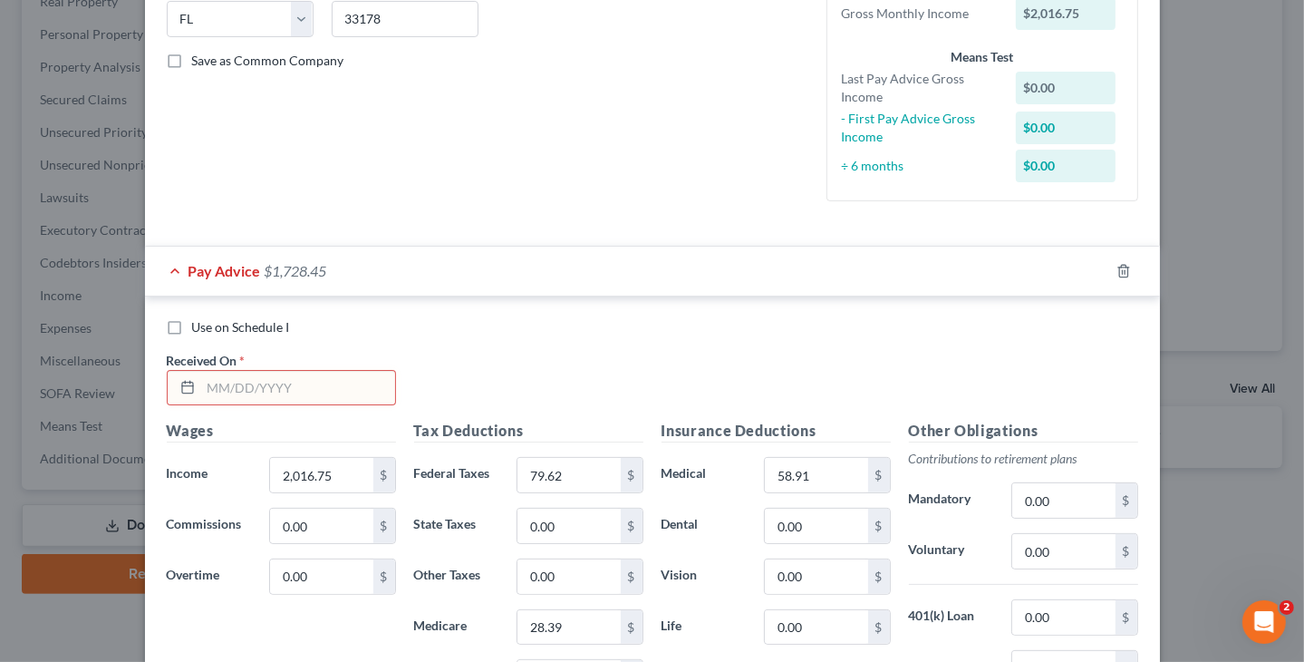
scroll to position [453, 0]
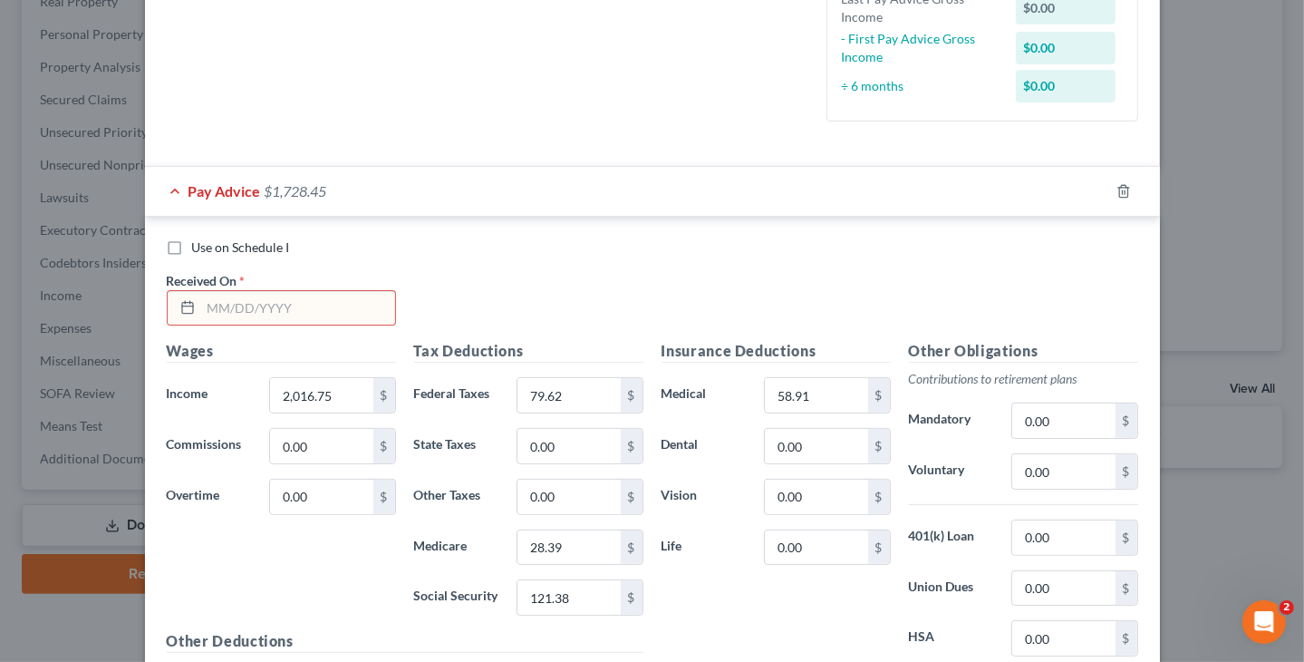
click at [298, 313] on input "text" at bounding box center [298, 308] width 194 height 34
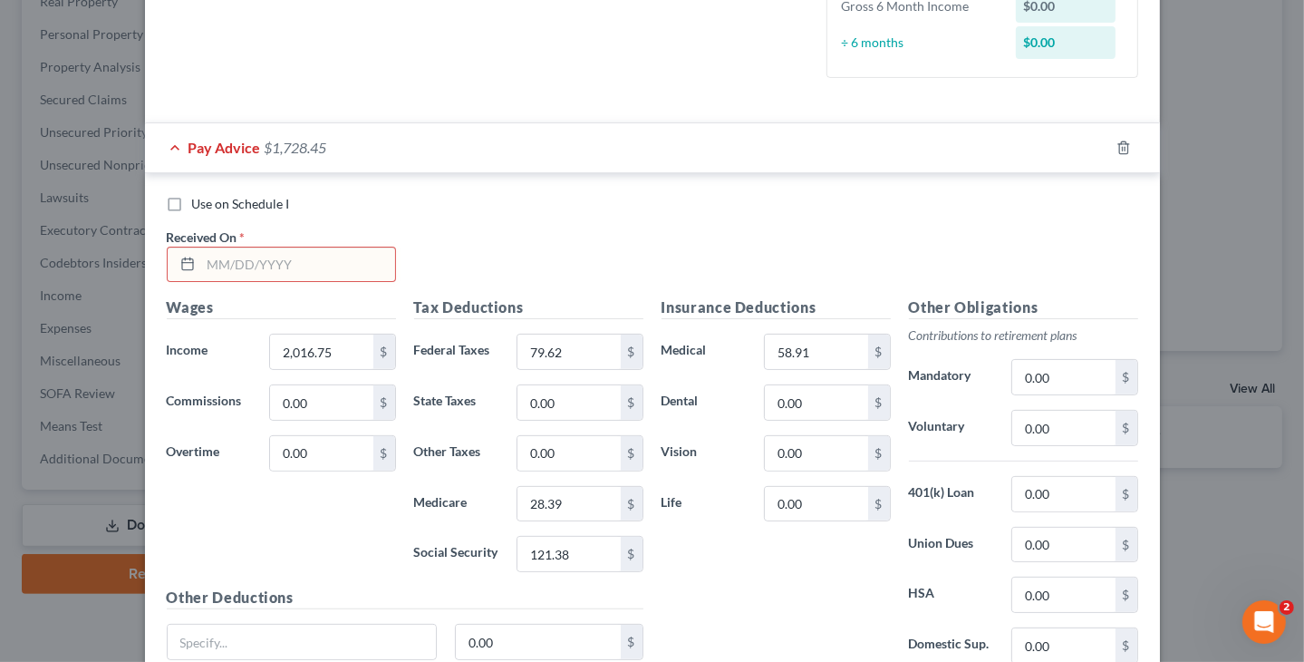
click at [514, 263] on div "Use on Schedule I Received On *" at bounding box center [653, 246] width 990 height 102
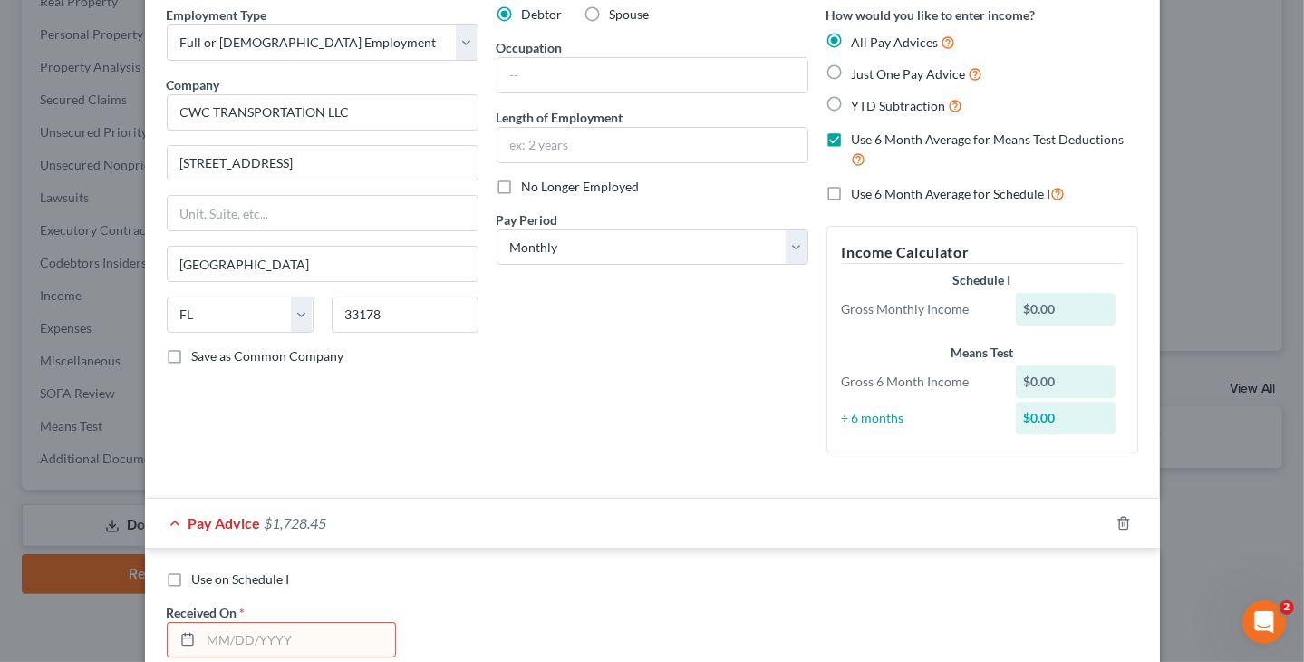
scroll to position [0, 0]
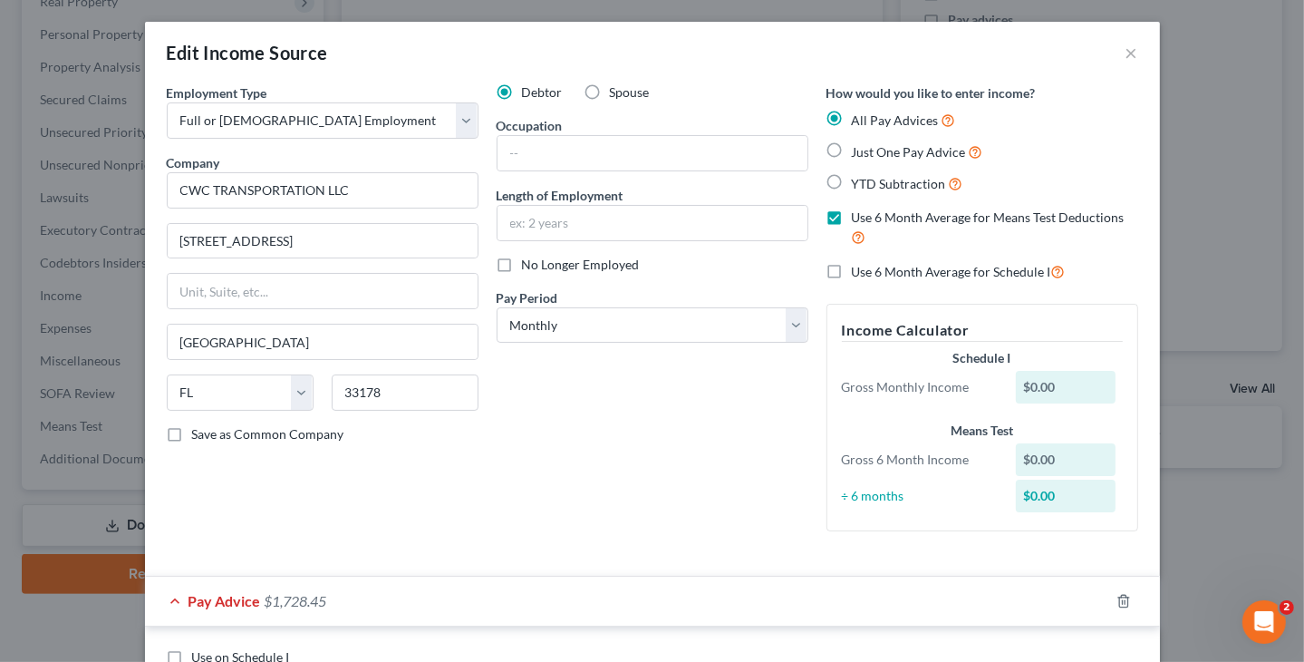
click at [852, 150] on label "Just One Pay Advice" at bounding box center [917, 151] width 131 height 21
click at [859, 150] on input "Just One Pay Advice" at bounding box center [865, 147] width 12 height 12
radio input "true"
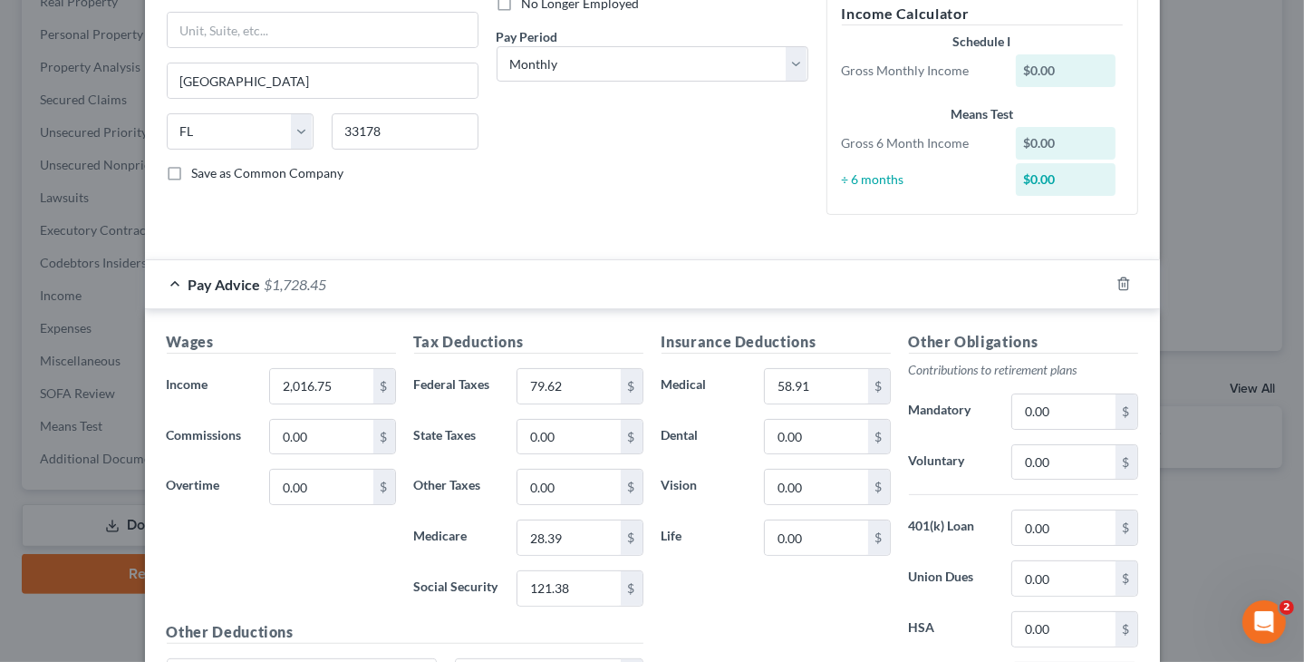
scroll to position [272, 0]
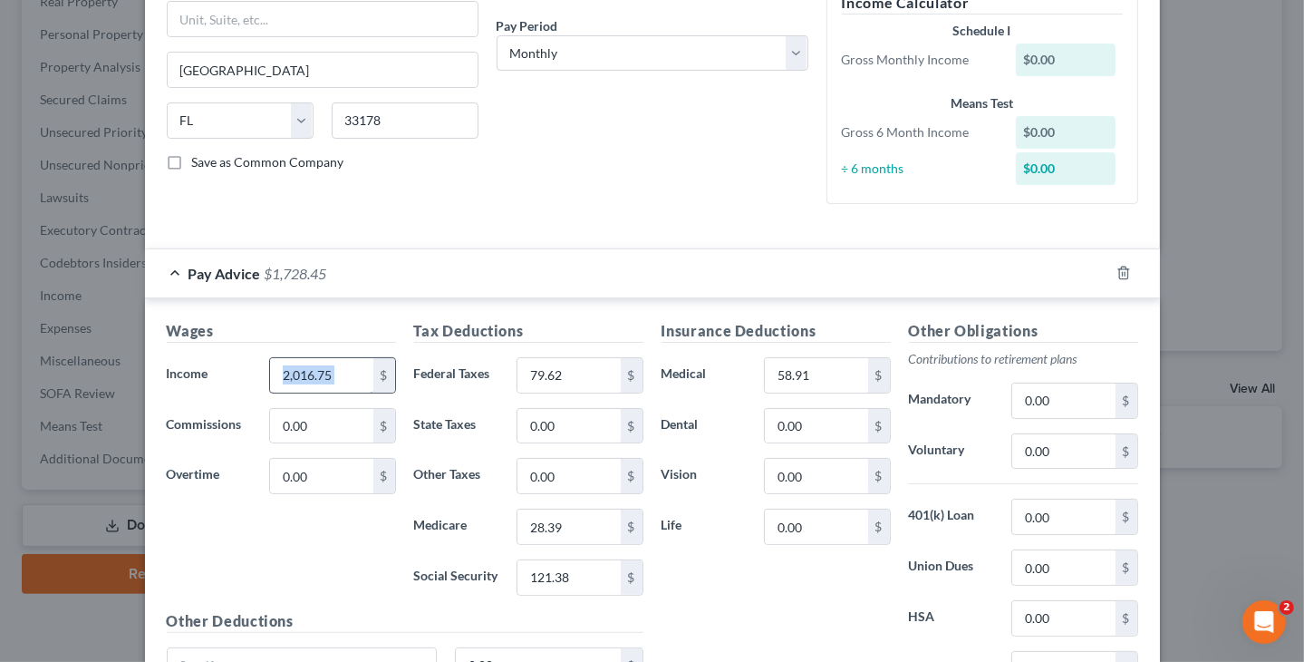
drag, startPoint x: 361, startPoint y: 379, endPoint x: 351, endPoint y: 379, distance: 10.0
click at [354, 379] on div "2,016.75 $" at bounding box center [332, 375] width 126 height 36
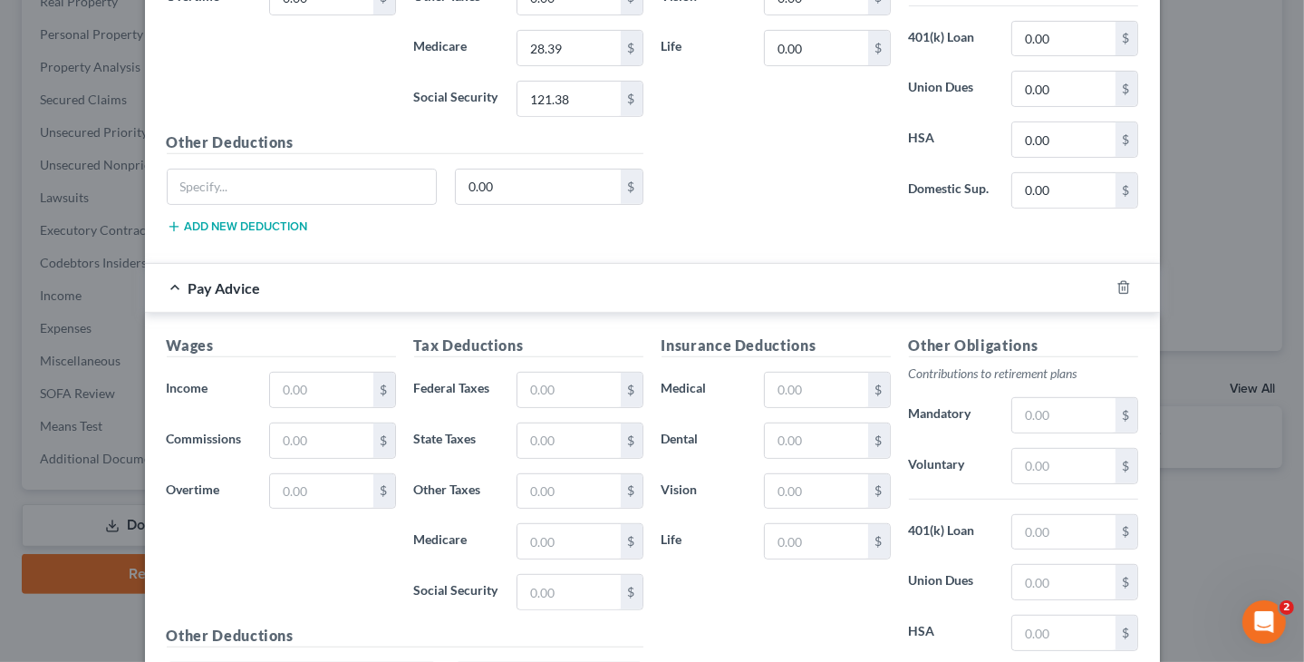
scroll to position [816, 0]
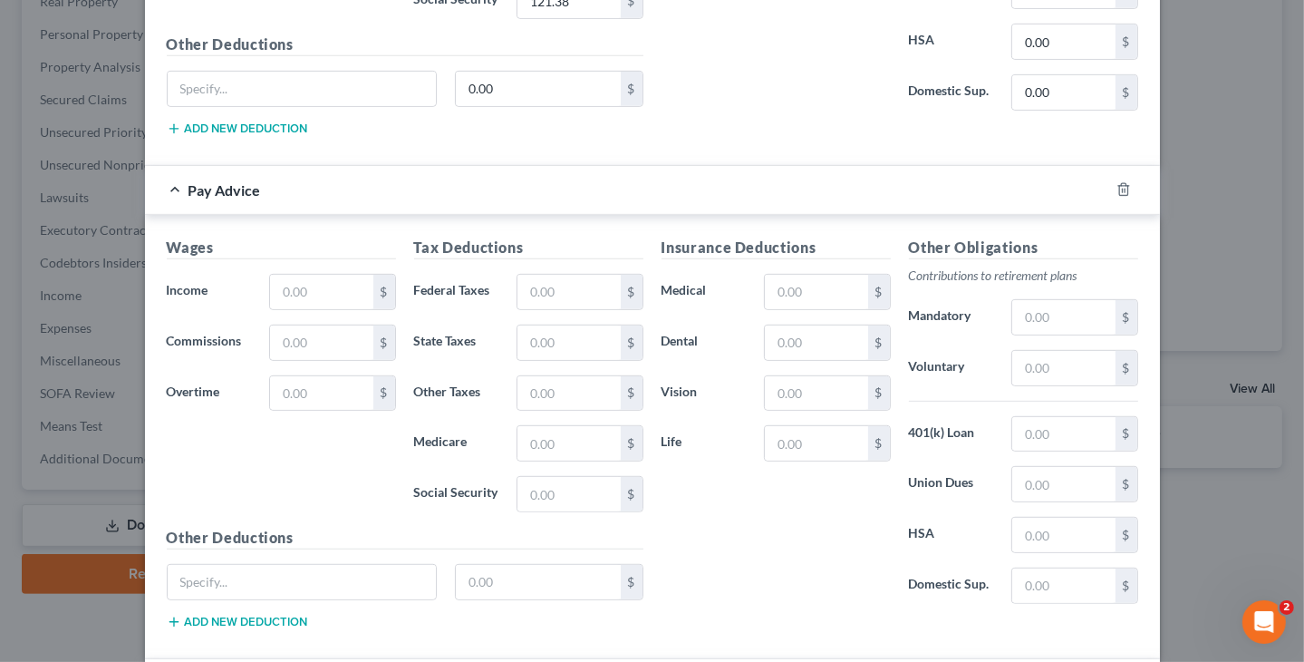
type input "7,656.96"
click at [202, 173] on div "Pay Advice" at bounding box center [627, 190] width 964 height 48
click at [189, 181] on span "Pay Advice" at bounding box center [225, 189] width 73 height 17
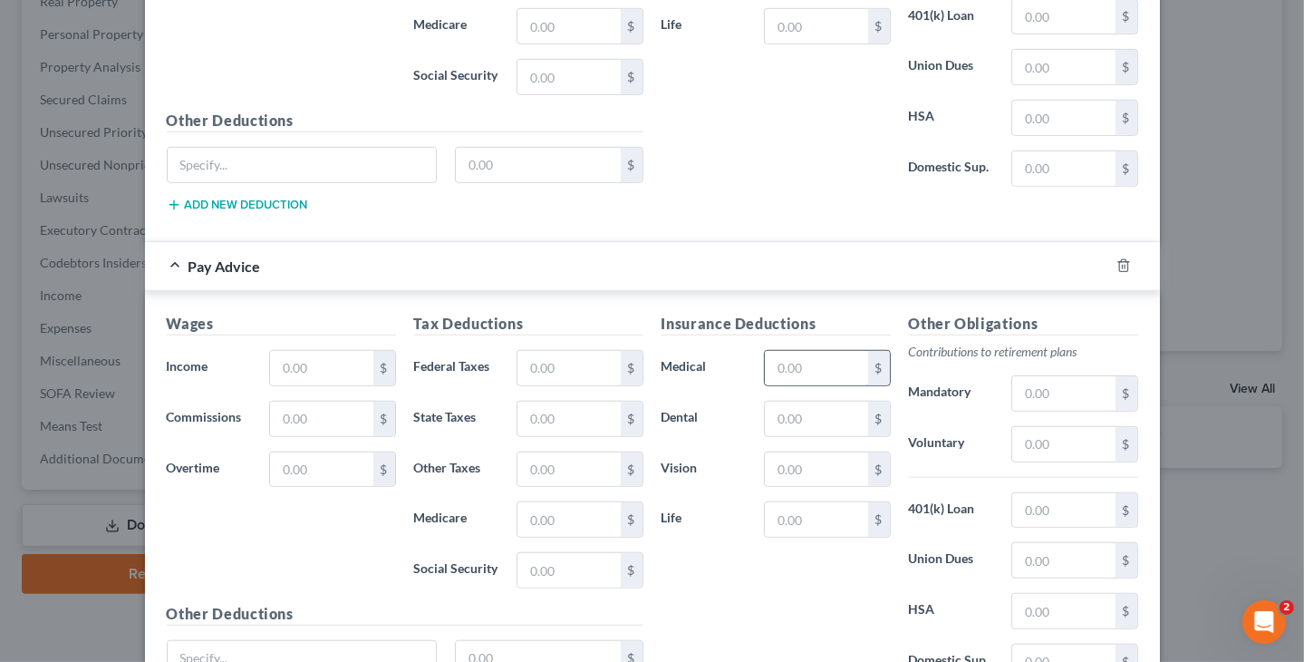
scroll to position [1394, 0]
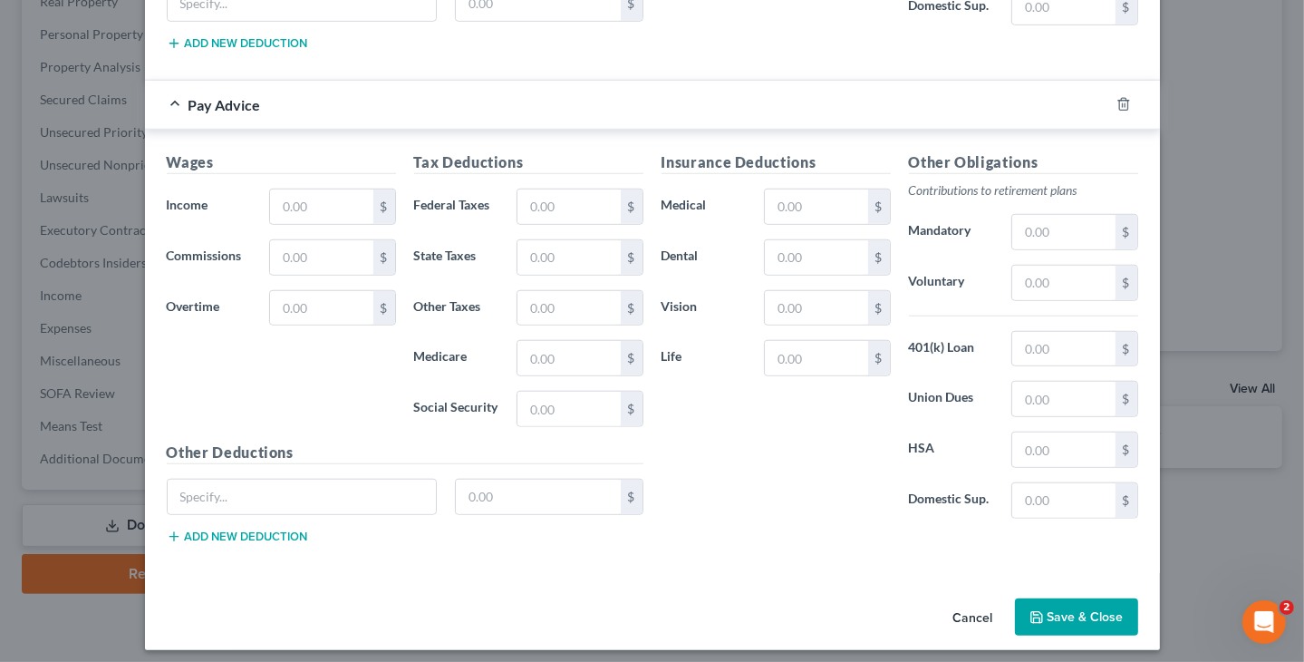
click at [1091, 598] on button "Save & Close" at bounding box center [1076, 617] width 123 height 38
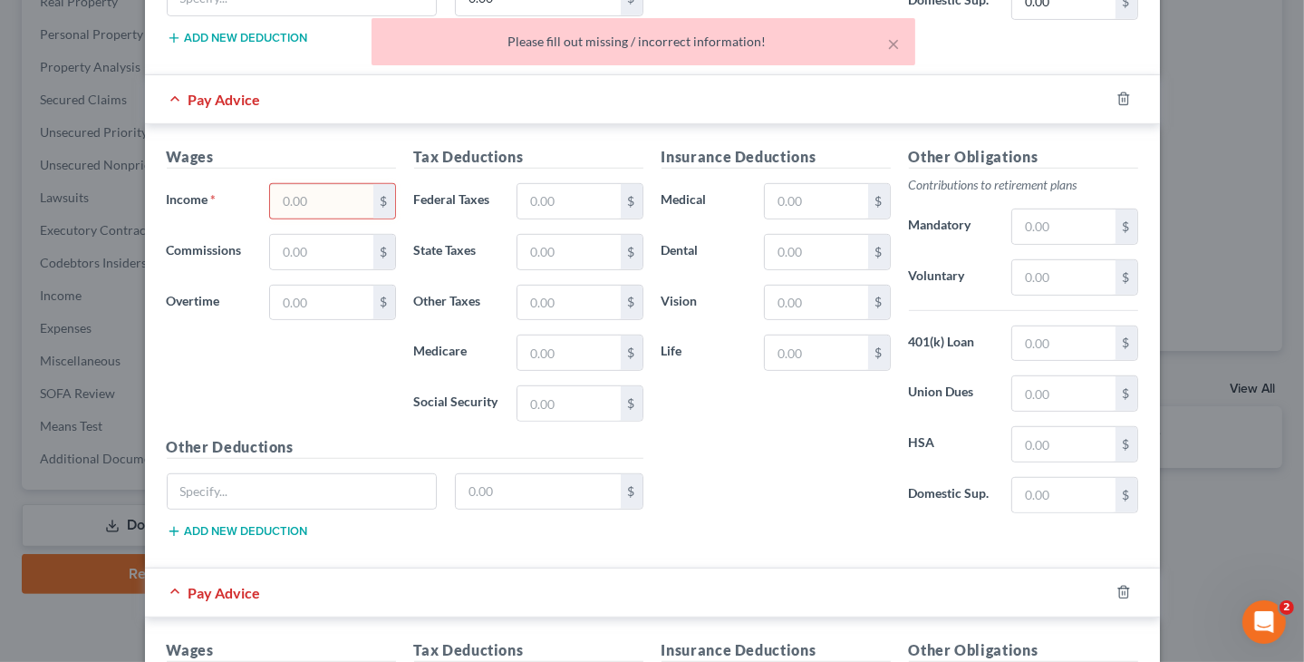
scroll to position [760, 0]
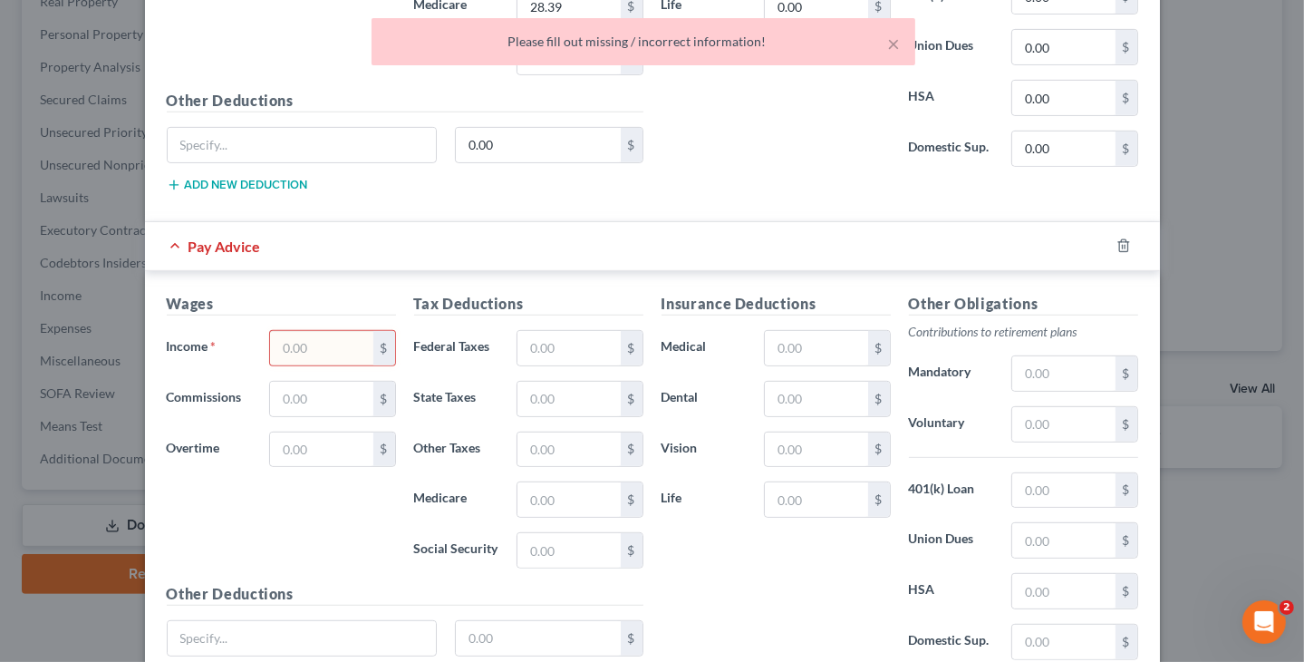
click at [1109, 242] on div at bounding box center [1134, 245] width 51 height 29
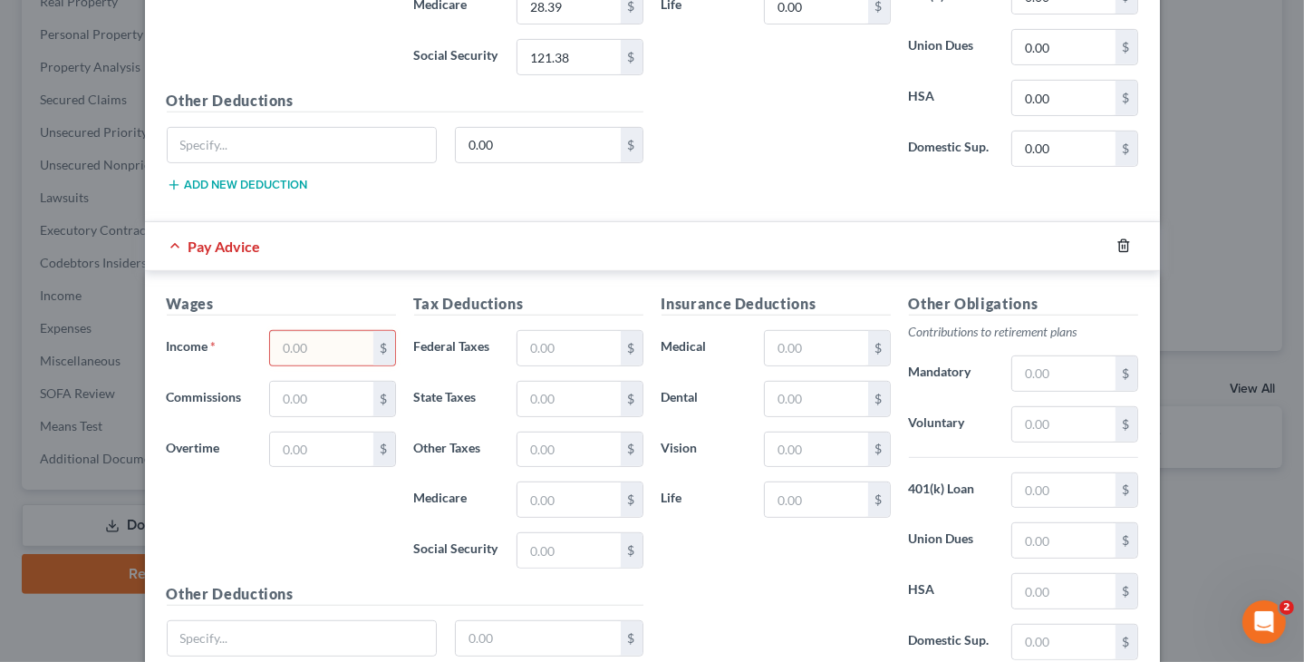
click at [1117, 238] on icon "button" at bounding box center [1124, 245] width 15 height 15
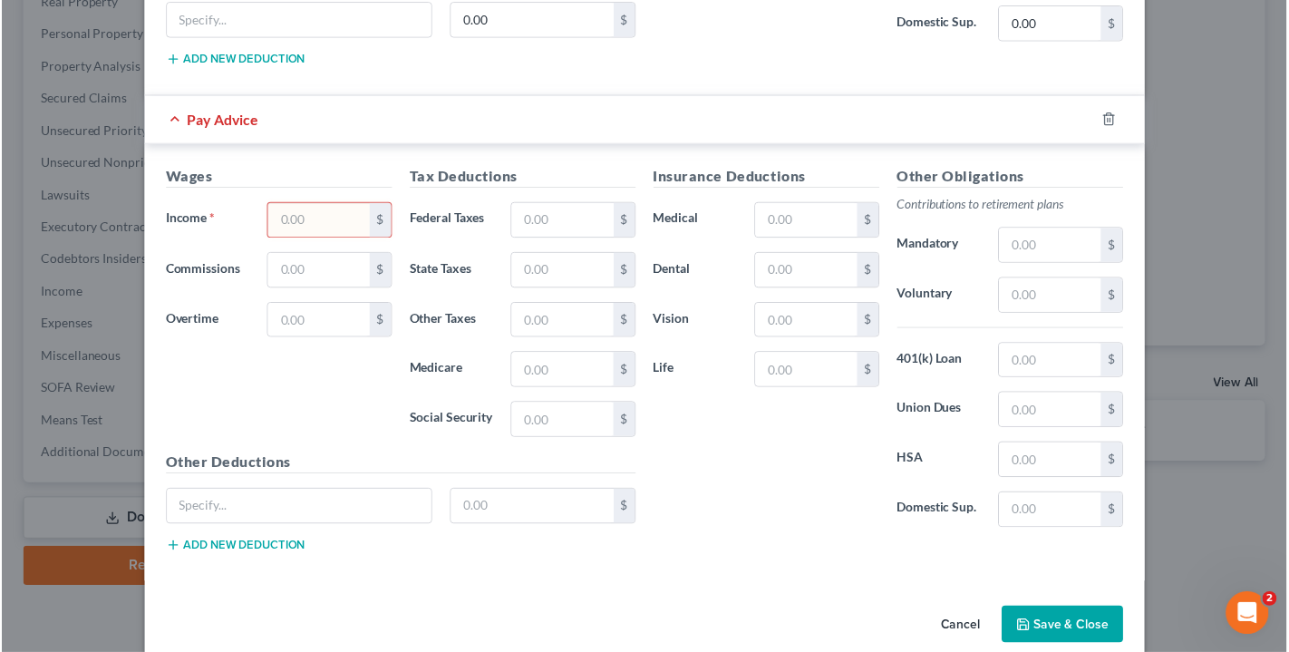
scroll to position [904, 0]
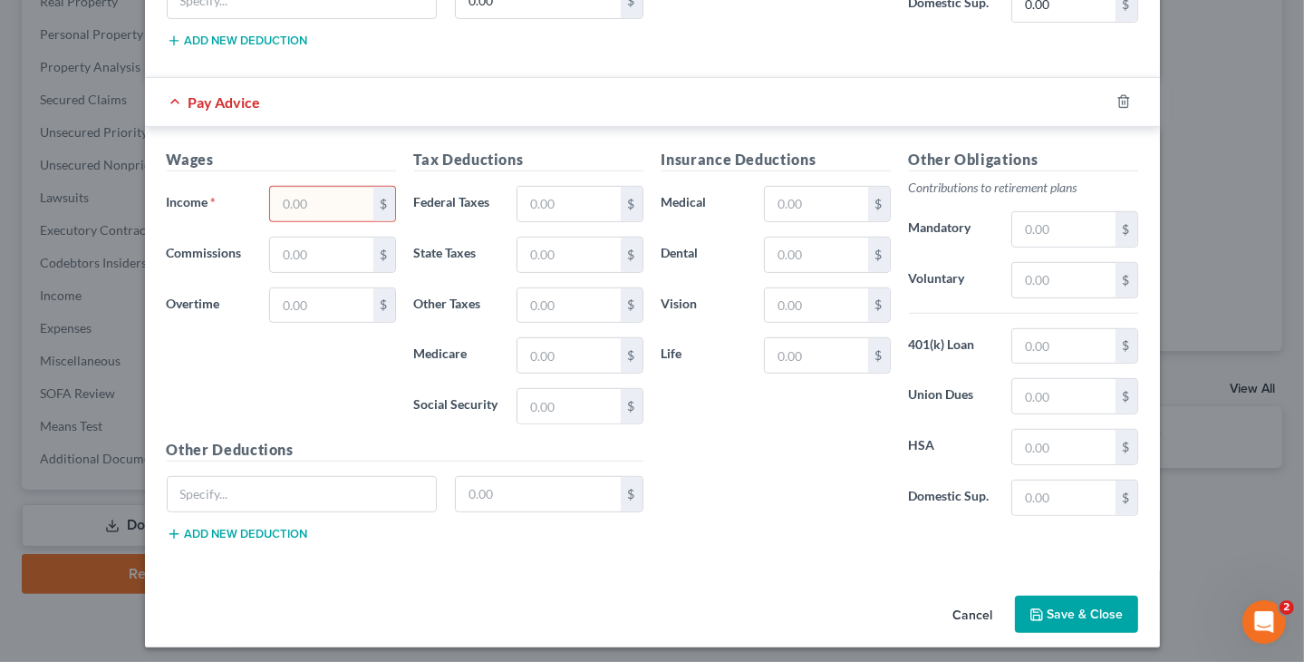
click at [280, 192] on input "text" at bounding box center [321, 204] width 102 height 34
type input "7,656.96"
click at [1037, 596] on button "Save & Close" at bounding box center [1076, 615] width 123 height 38
